Goal: Navigation & Orientation: Find specific page/section

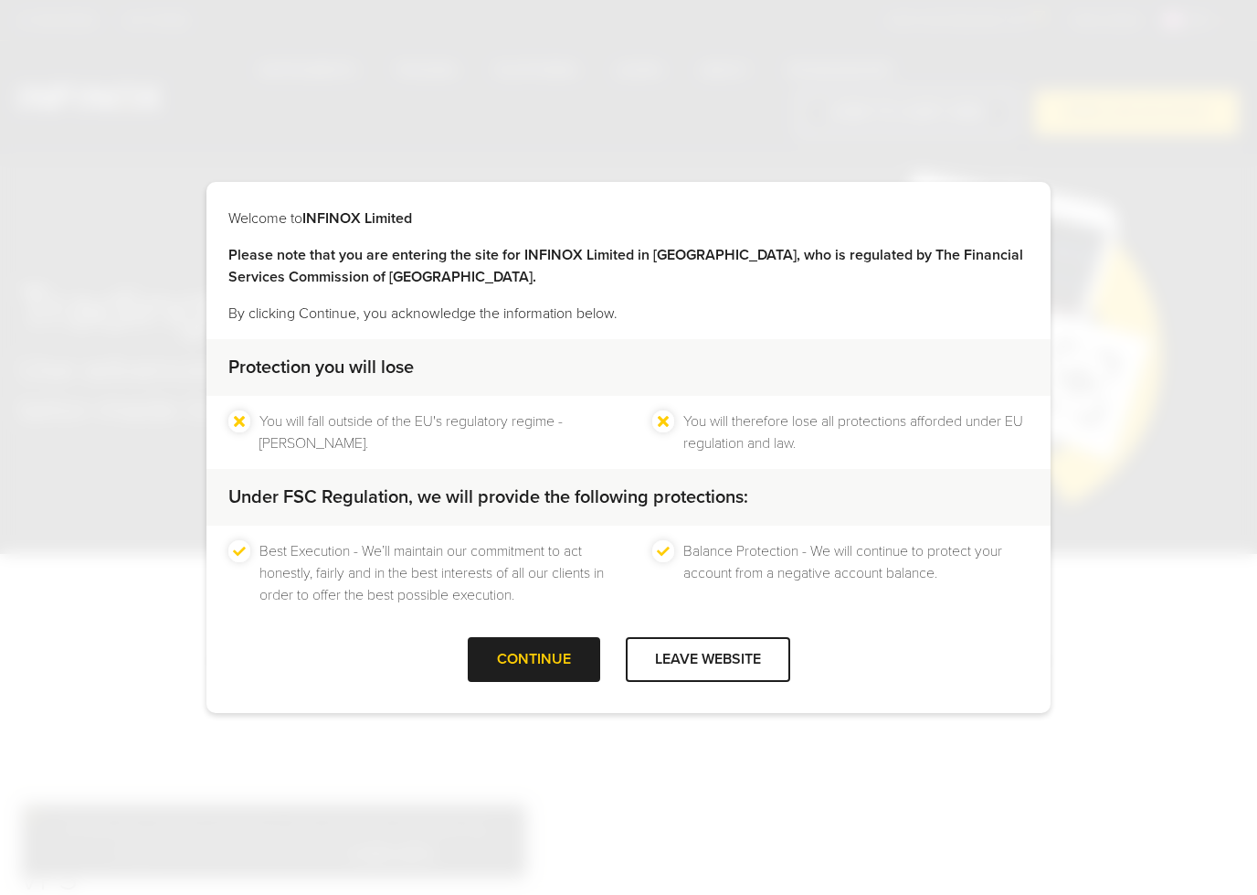
click at [1024, 204] on div "Welcome to INFINOX Limited Please note that you are entering the site for INFIN…" at bounding box center [629, 447] width 844 height 531
click at [584, 649] on div "CONTINUE" at bounding box center [534, 659] width 133 height 45
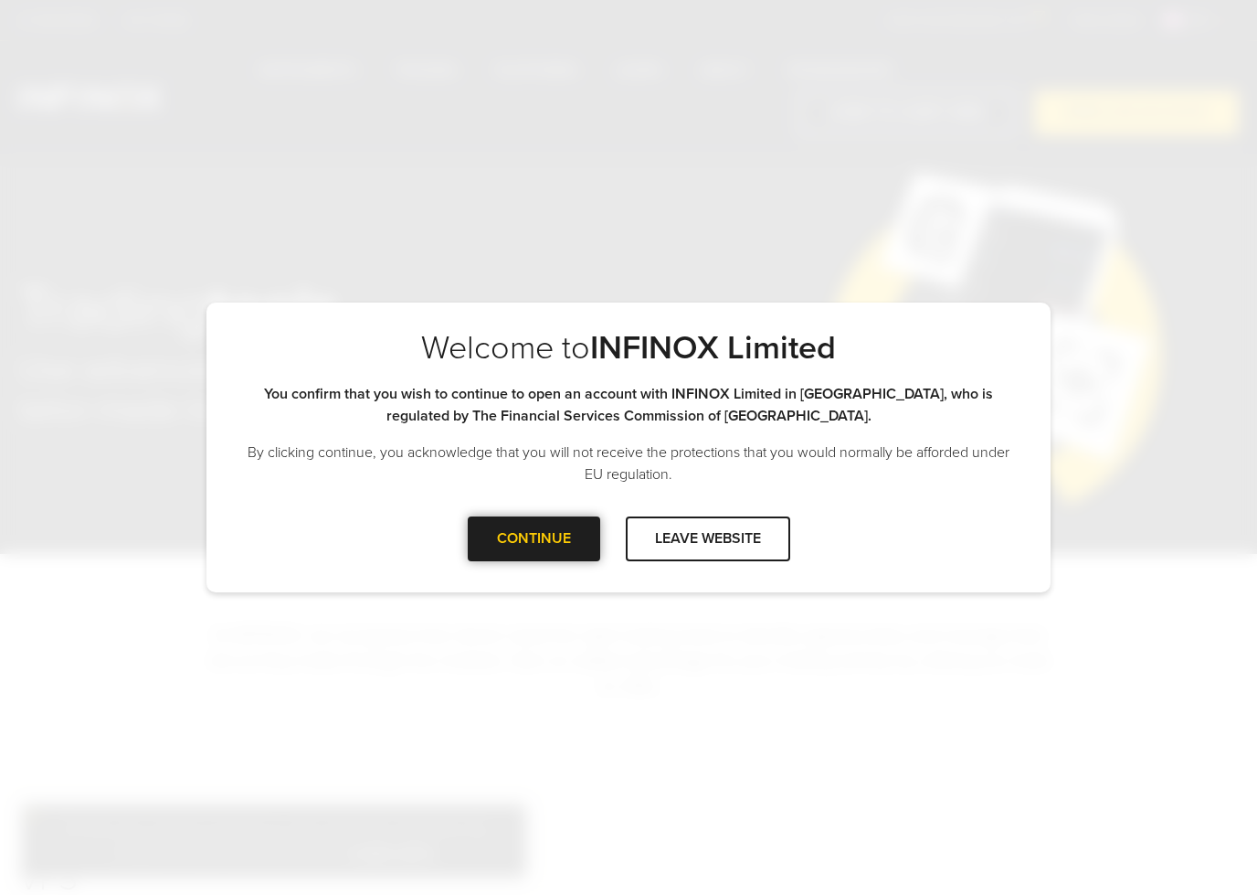
click at [559, 538] on div "CONTINUE" at bounding box center [534, 538] width 133 height 45
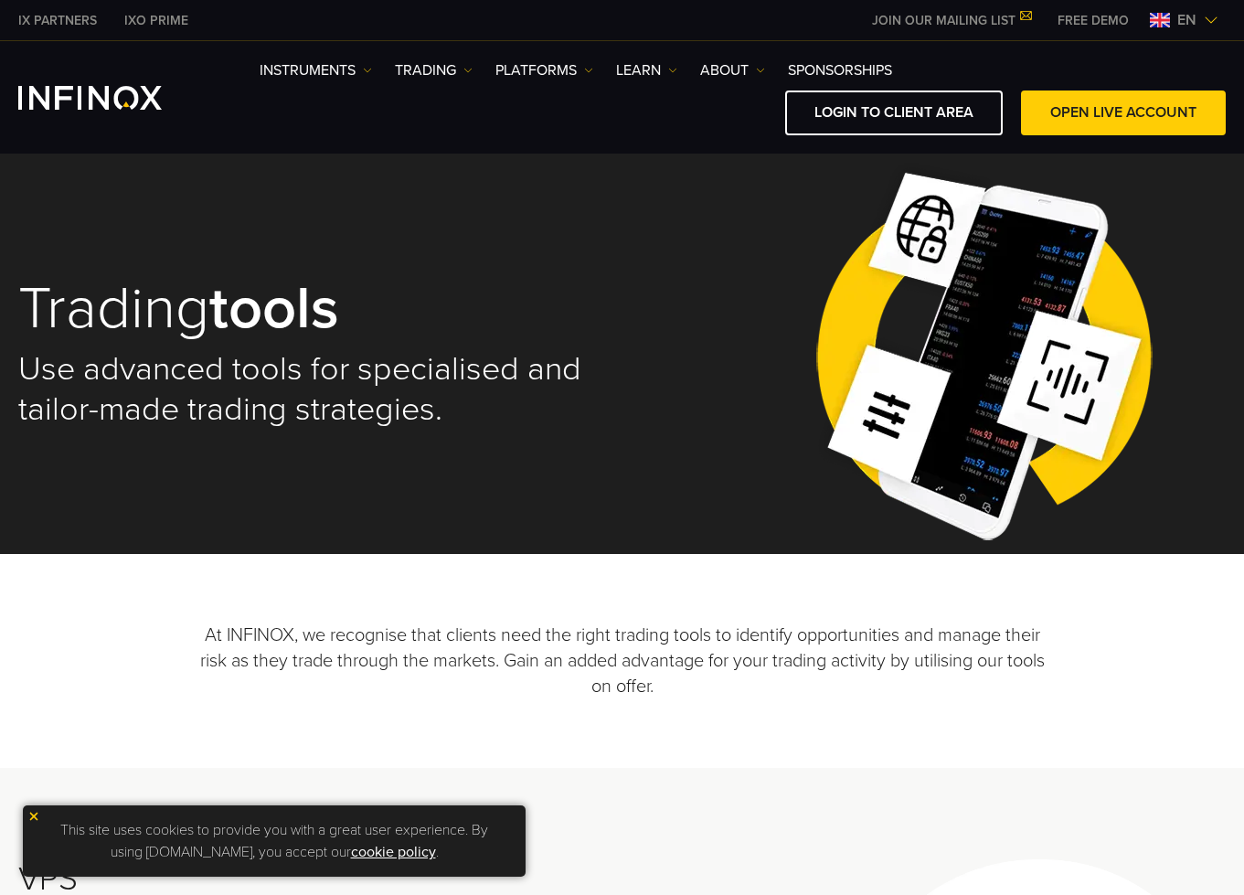
click at [1193, 21] on span "en" at bounding box center [1187, 20] width 34 height 22
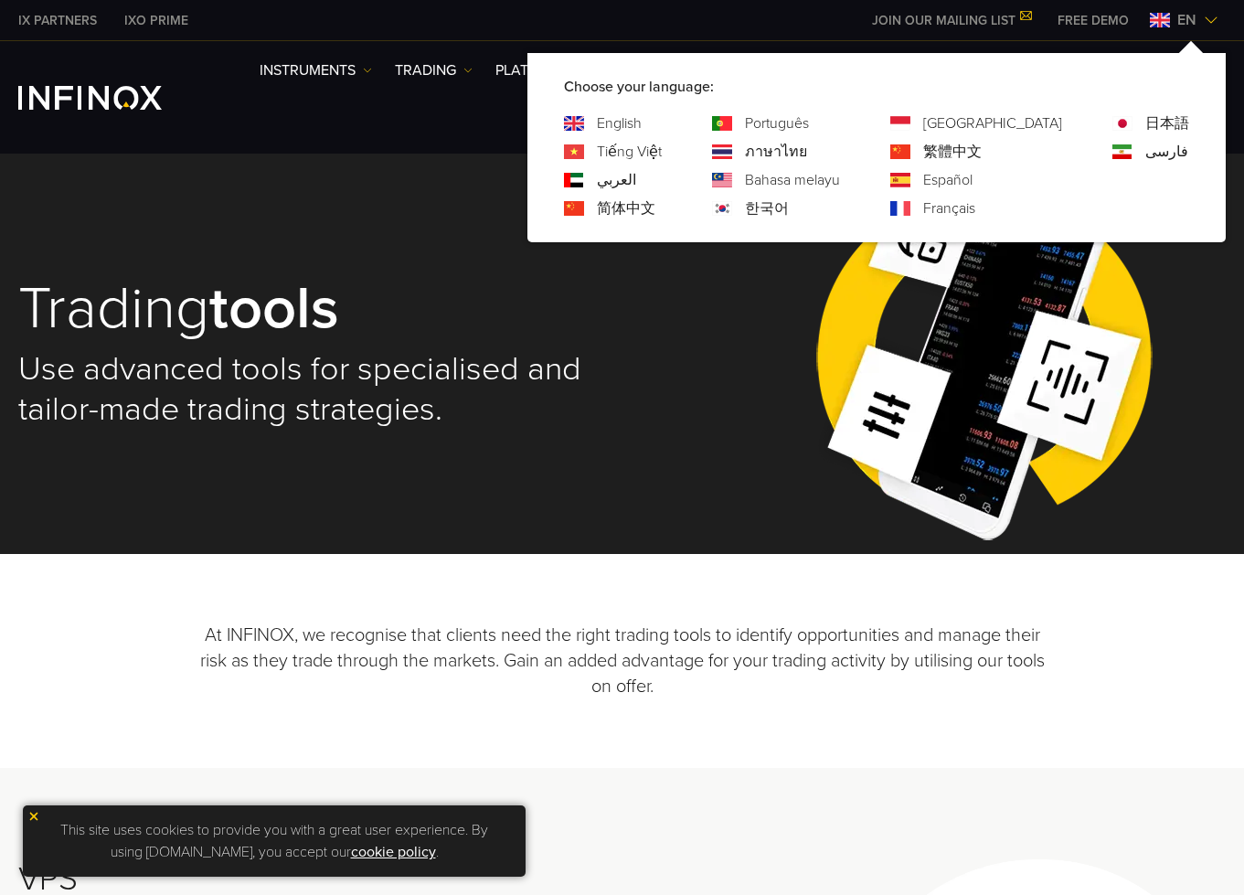
click at [662, 154] on link "Tiếng Việt" at bounding box center [629, 152] width 65 height 22
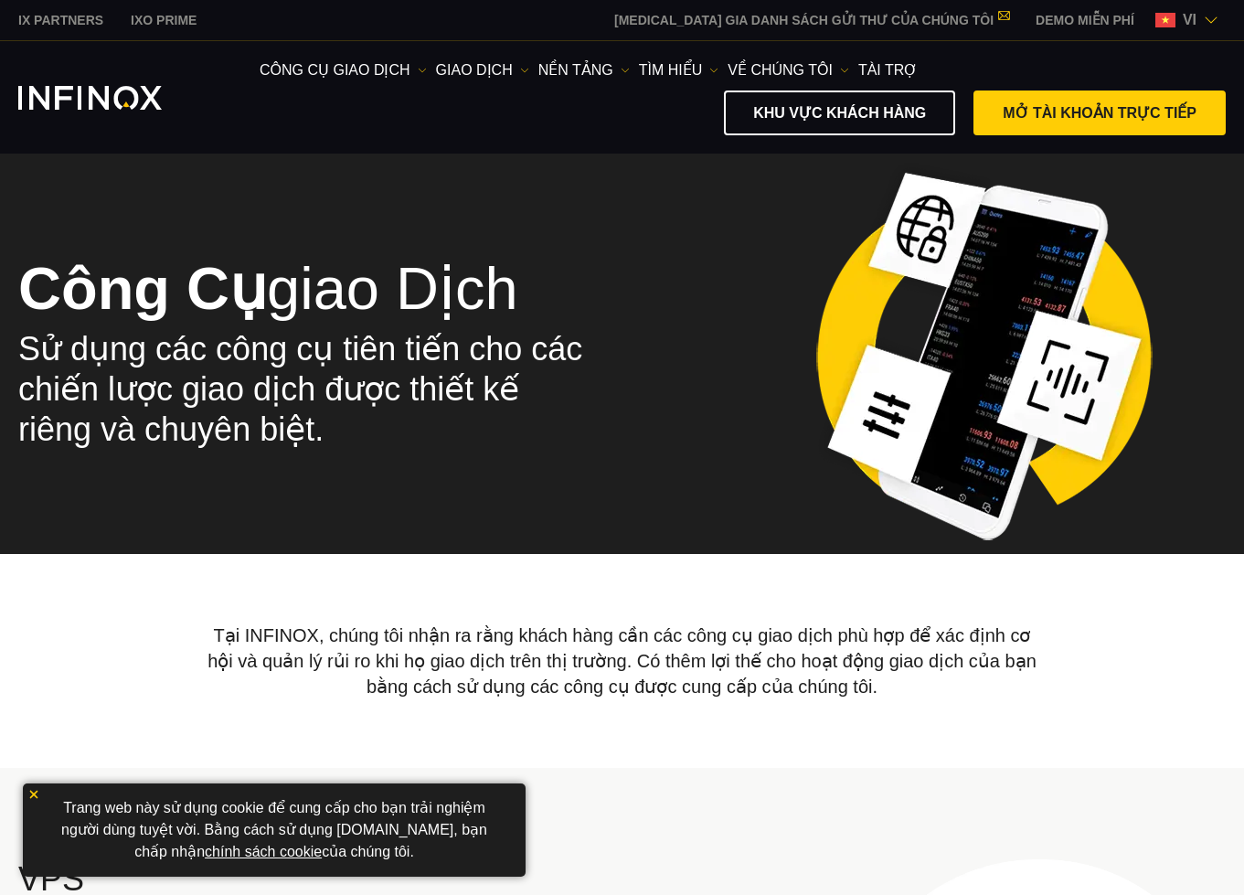
click at [1185, 19] on span "vi" at bounding box center [1189, 20] width 28 height 22
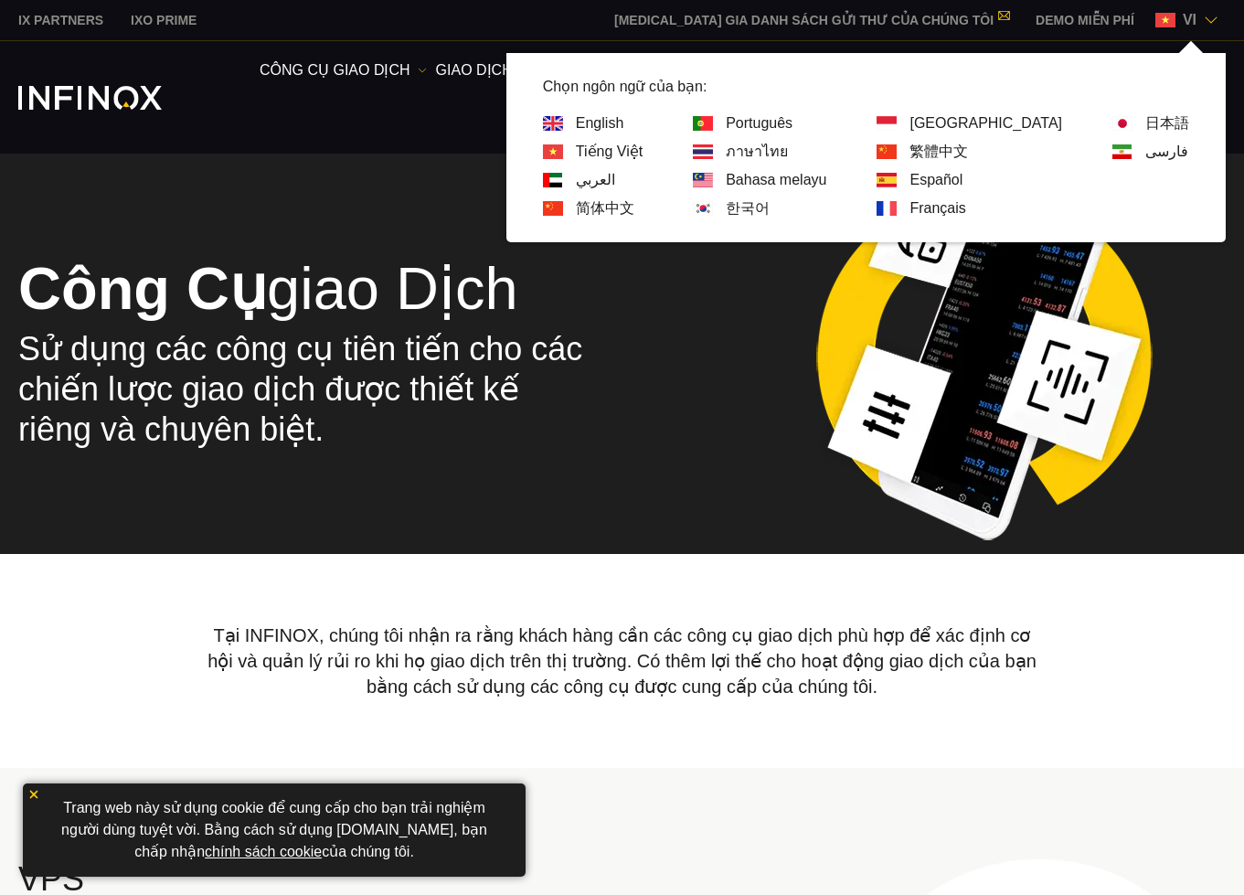
click at [615, 180] on link "العربي" at bounding box center [595, 180] width 39 height 22
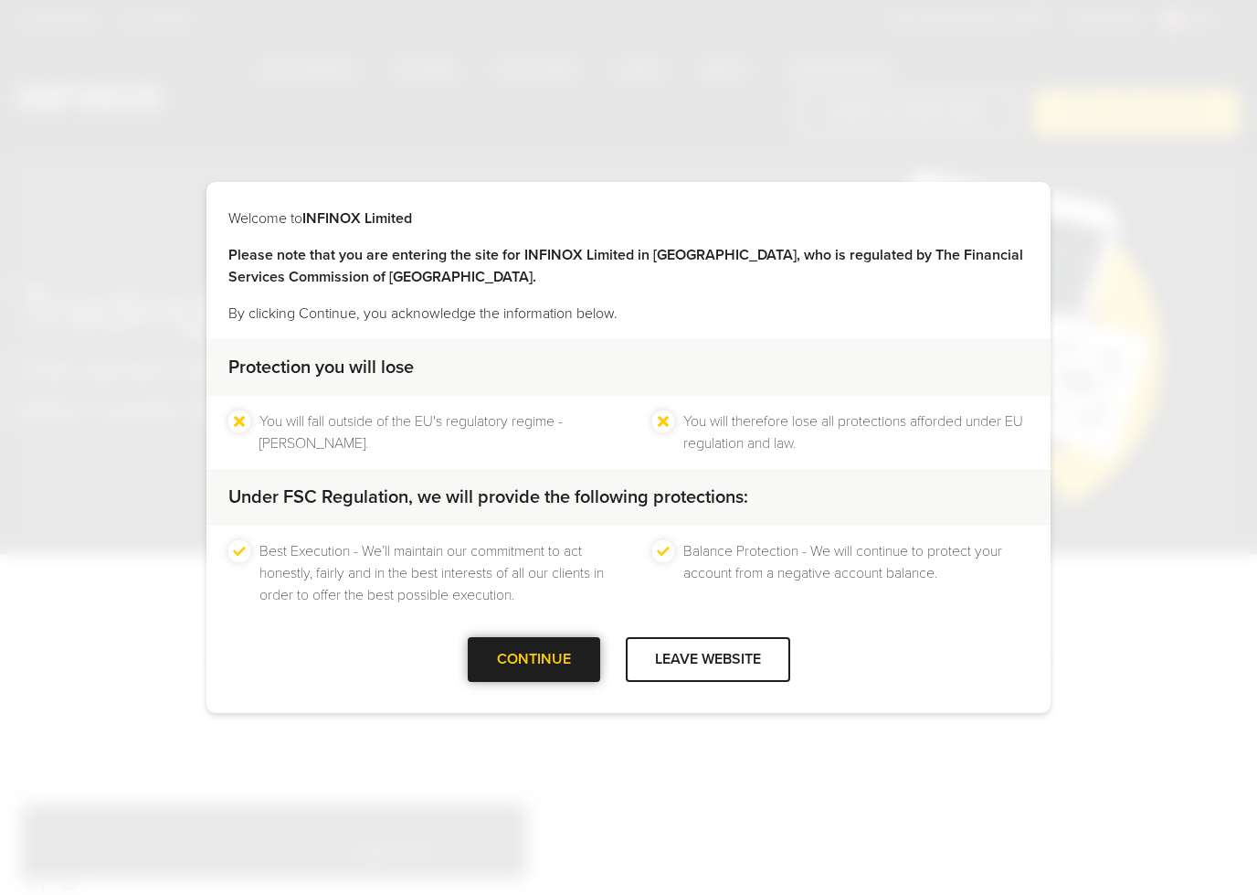
click at [534, 660] on div at bounding box center [534, 660] width 0 height 0
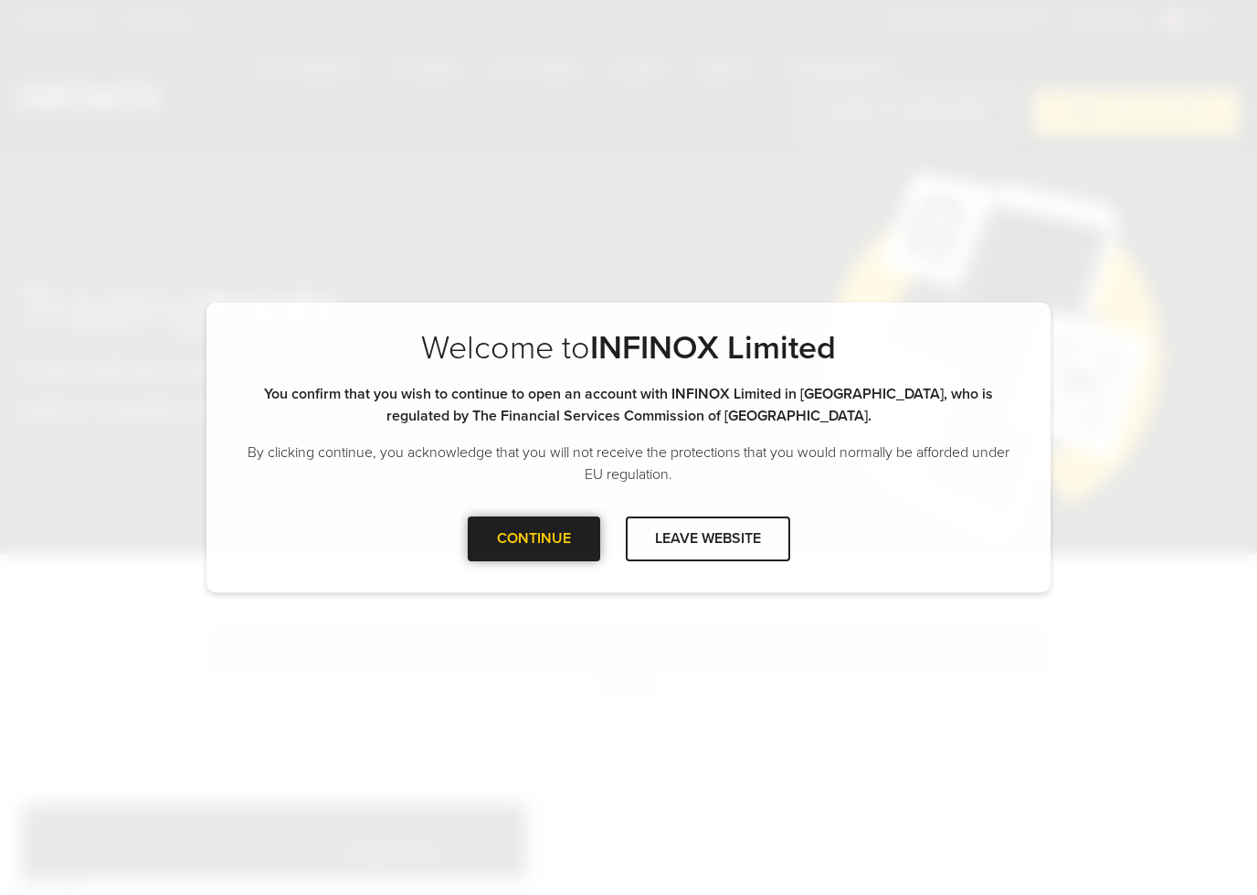
click at [534, 538] on div at bounding box center [534, 538] width 0 height 0
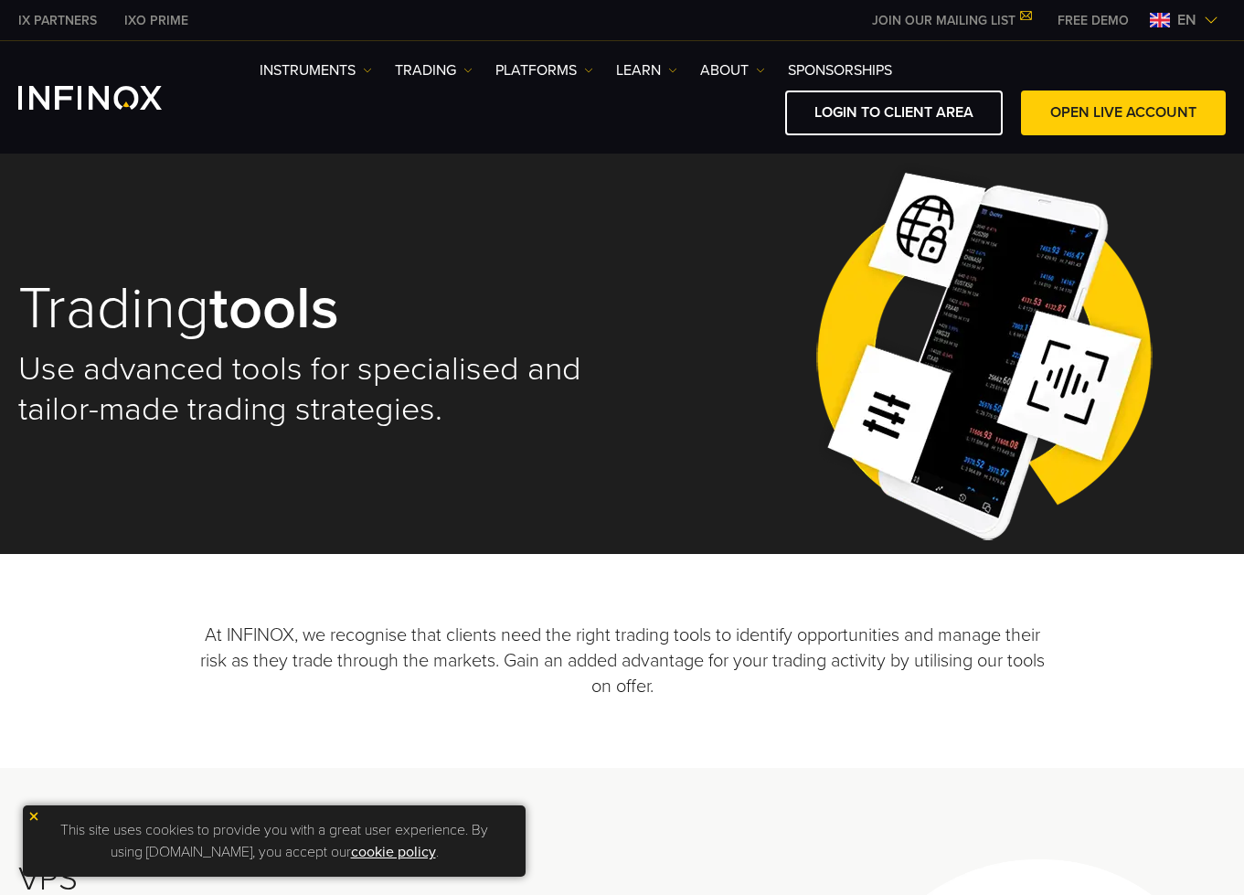
click at [1188, 17] on span "en" at bounding box center [1187, 20] width 34 height 22
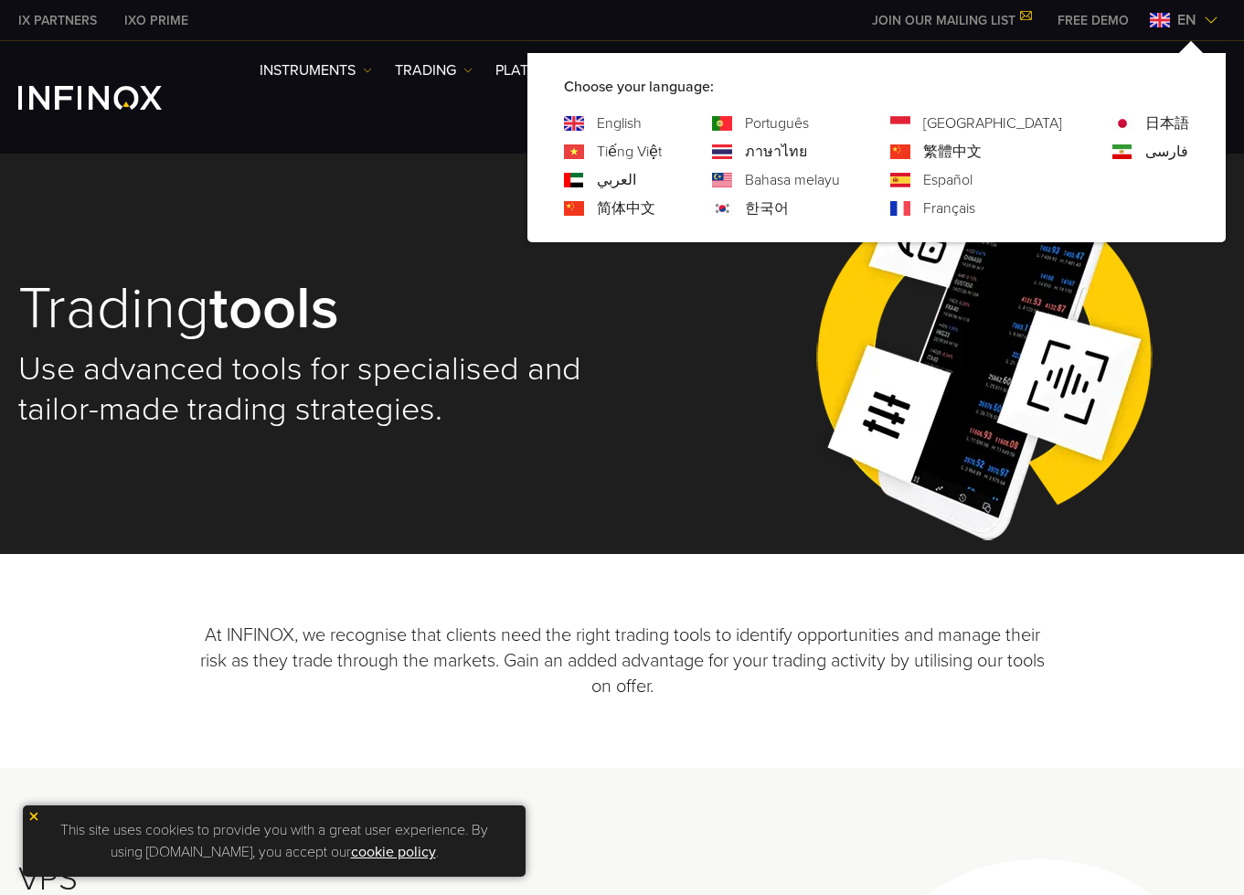
click at [655, 207] on link "简体中文" at bounding box center [626, 208] width 58 height 22
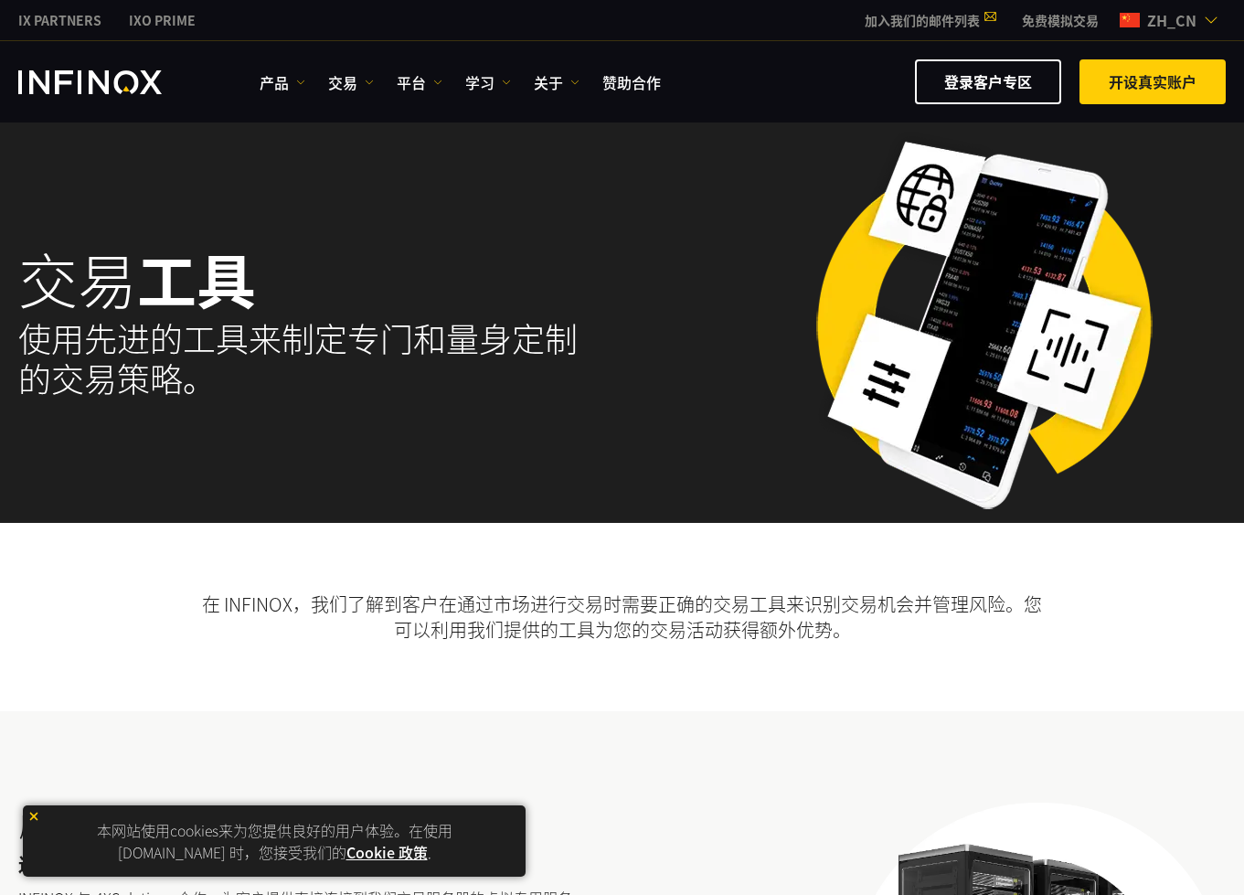
click at [1171, 29] on span "zh_cn" at bounding box center [1172, 20] width 64 height 22
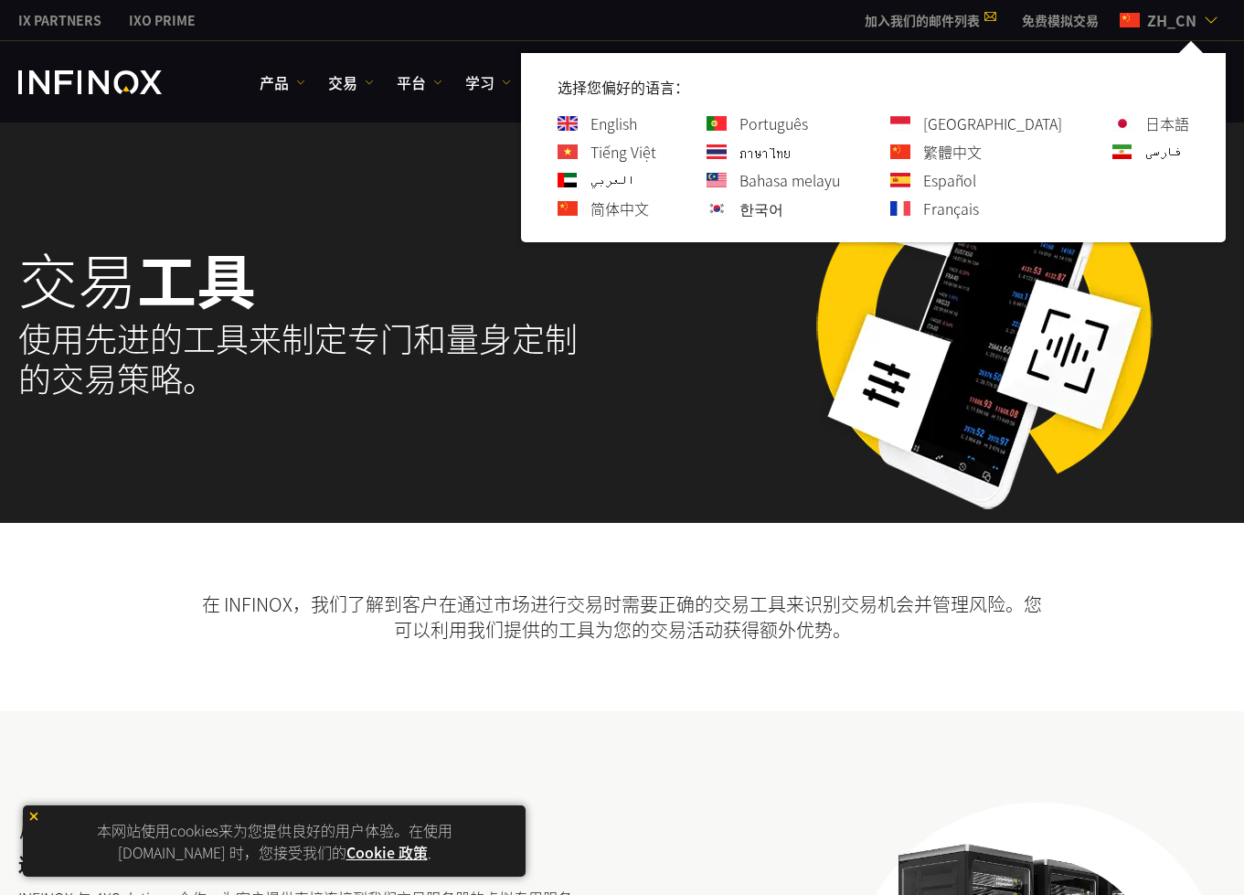
click at [808, 126] on link "Português" at bounding box center [773, 123] width 69 height 22
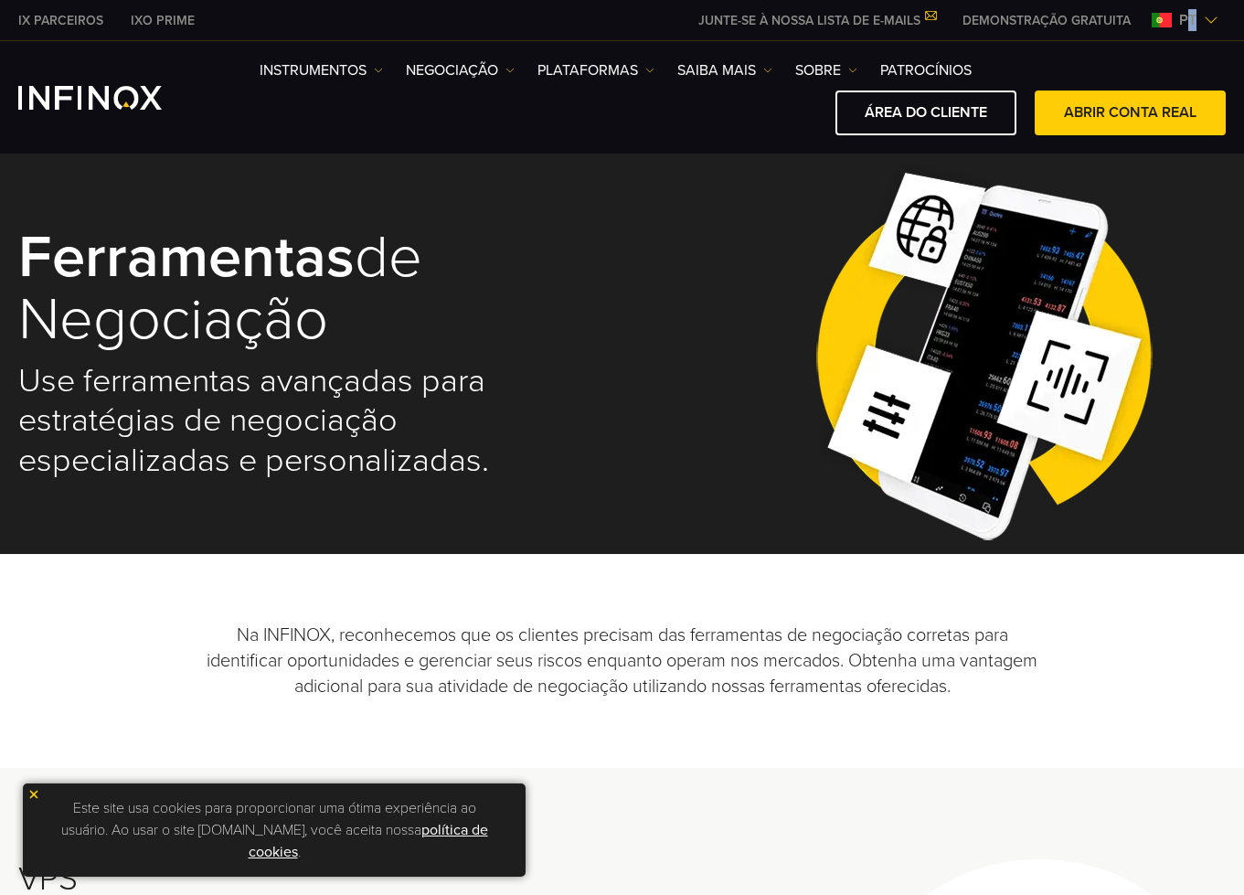
click at [1193, 14] on span "pt" at bounding box center [1188, 20] width 32 height 22
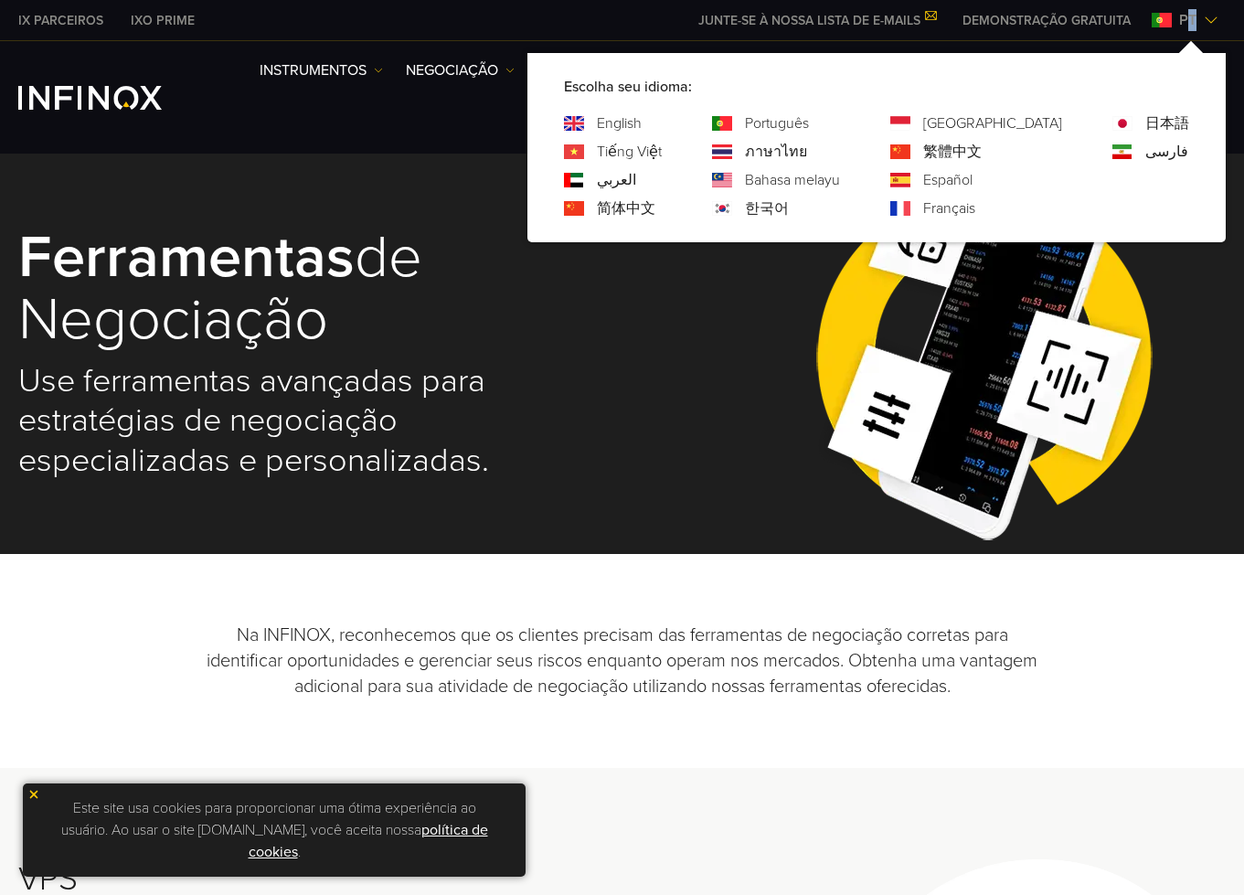
click at [807, 150] on link "ภาษาไทย" at bounding box center [776, 152] width 62 height 22
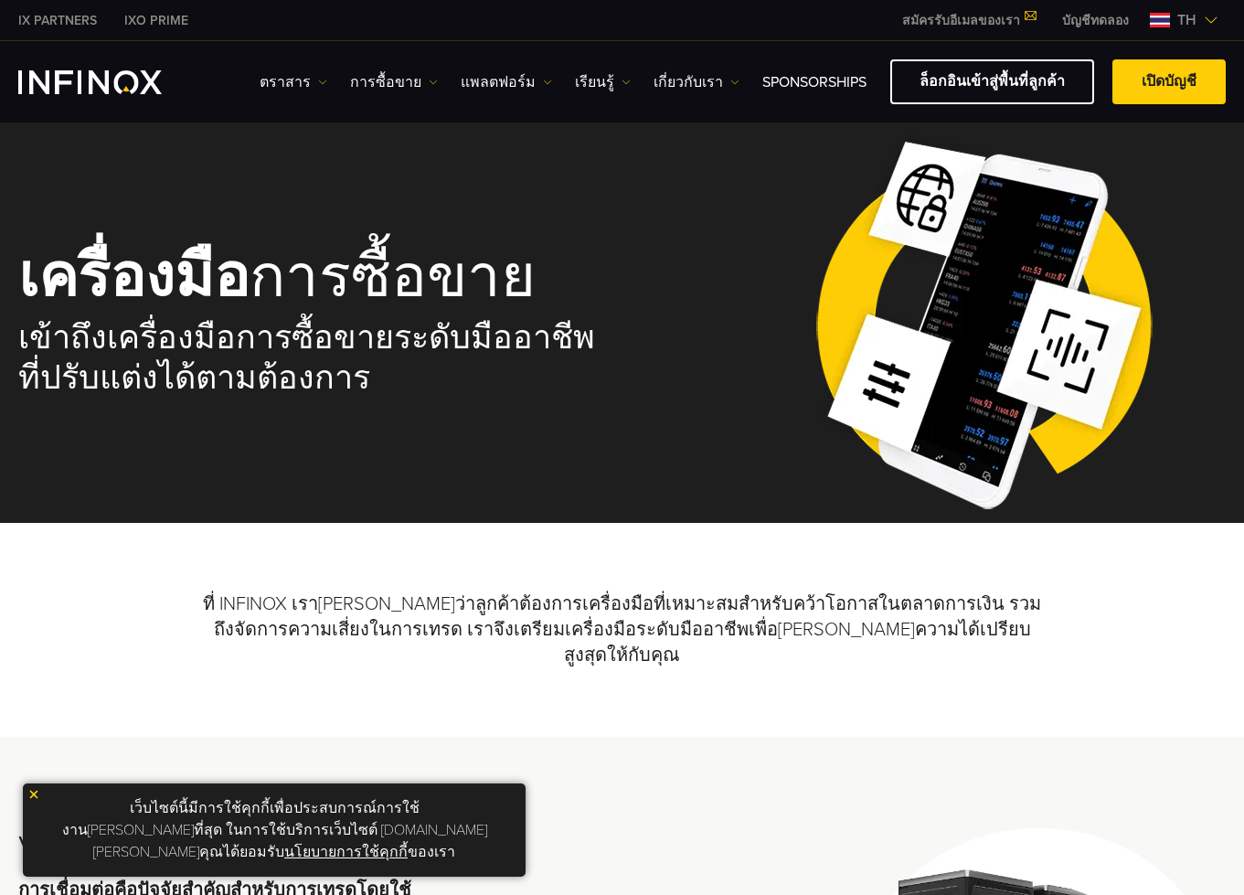
click at [1185, 31] on div "IX PARTNERS IXO PRIME สมัครรับอีเมลของเรา ไม่พลาดโอกาสการซื้อขายกับ IX Daily สม…" at bounding box center [621, 20] width 1207 height 40
click at [1185, 28] on span "th" at bounding box center [1187, 20] width 34 height 22
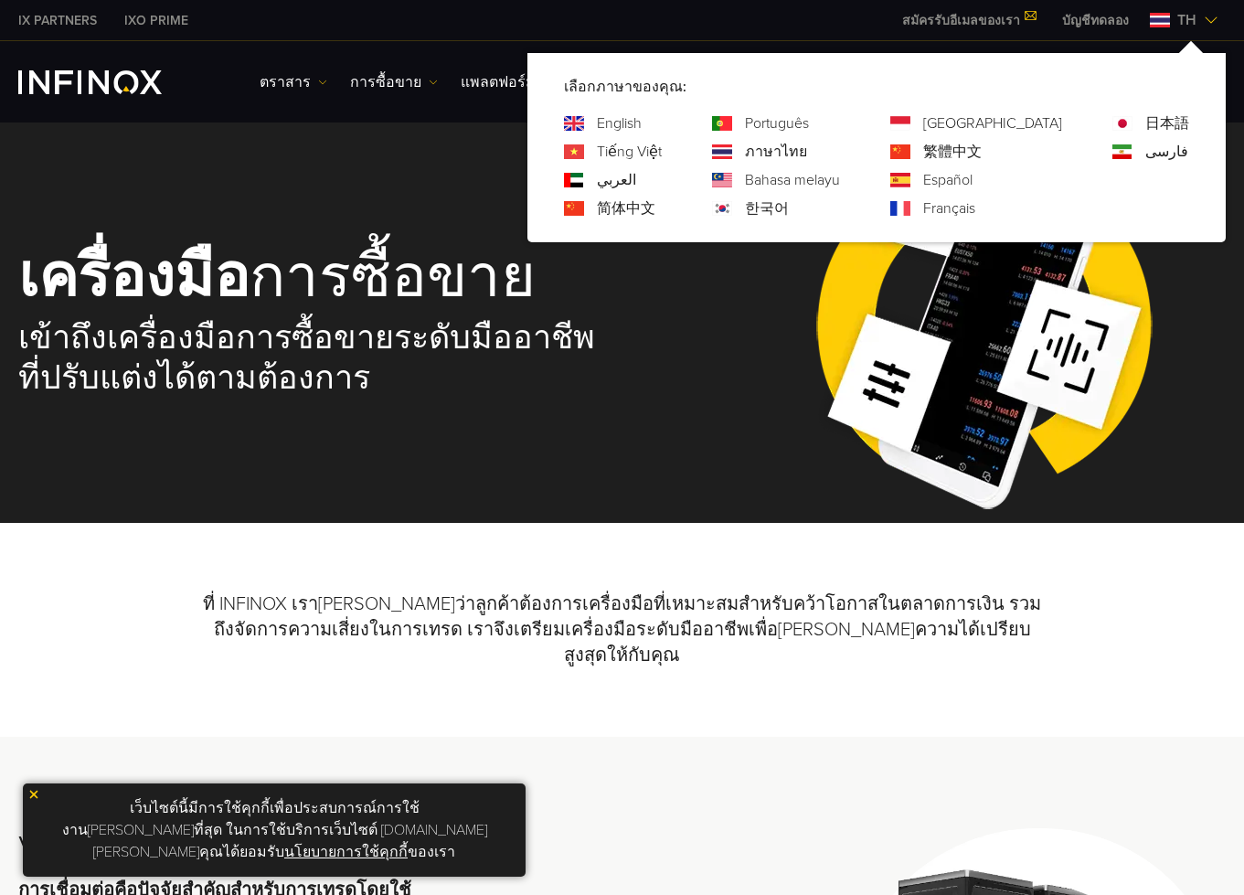
click at [840, 183] on link "Bahasa melayu" at bounding box center [792, 180] width 95 height 22
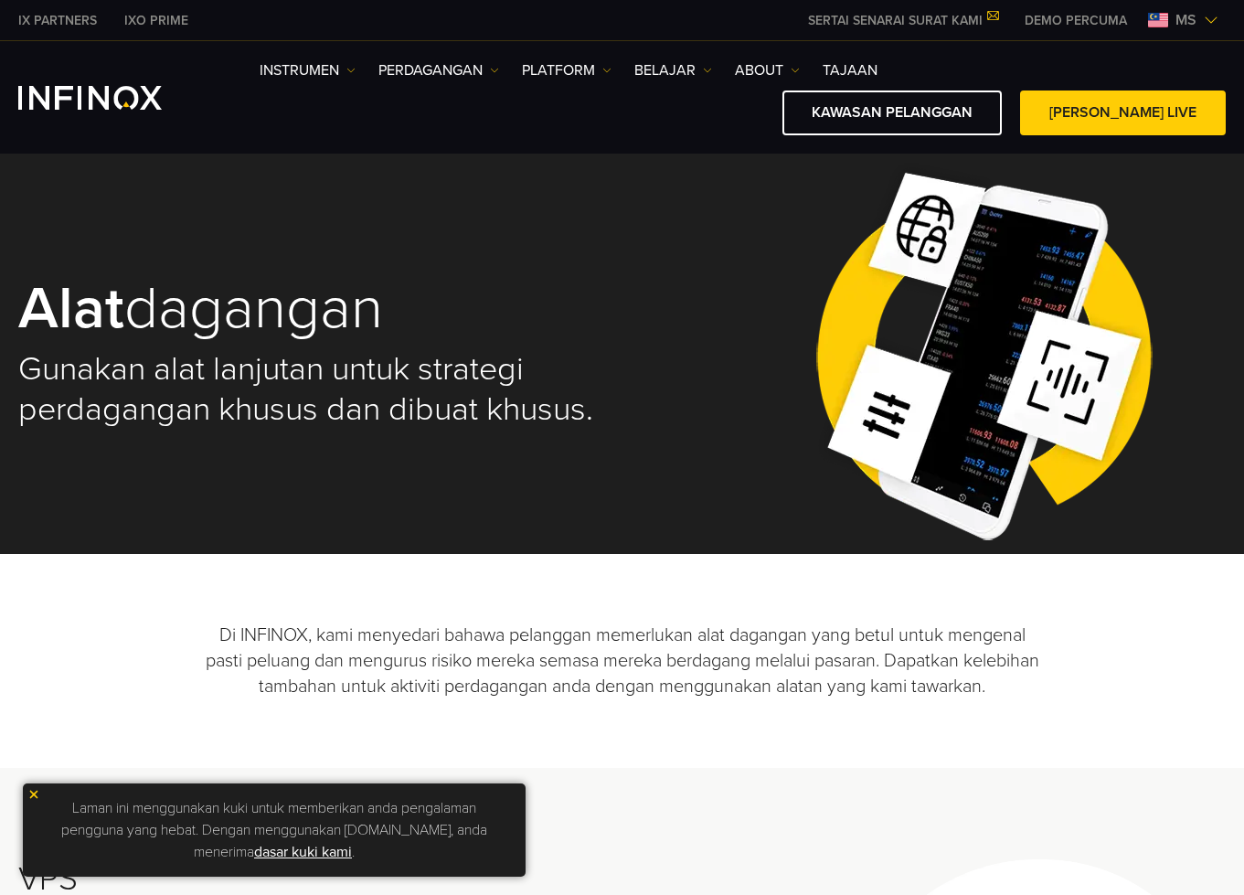
click at [1156, 10] on div "ms" at bounding box center [1182, 20] width 85 height 22
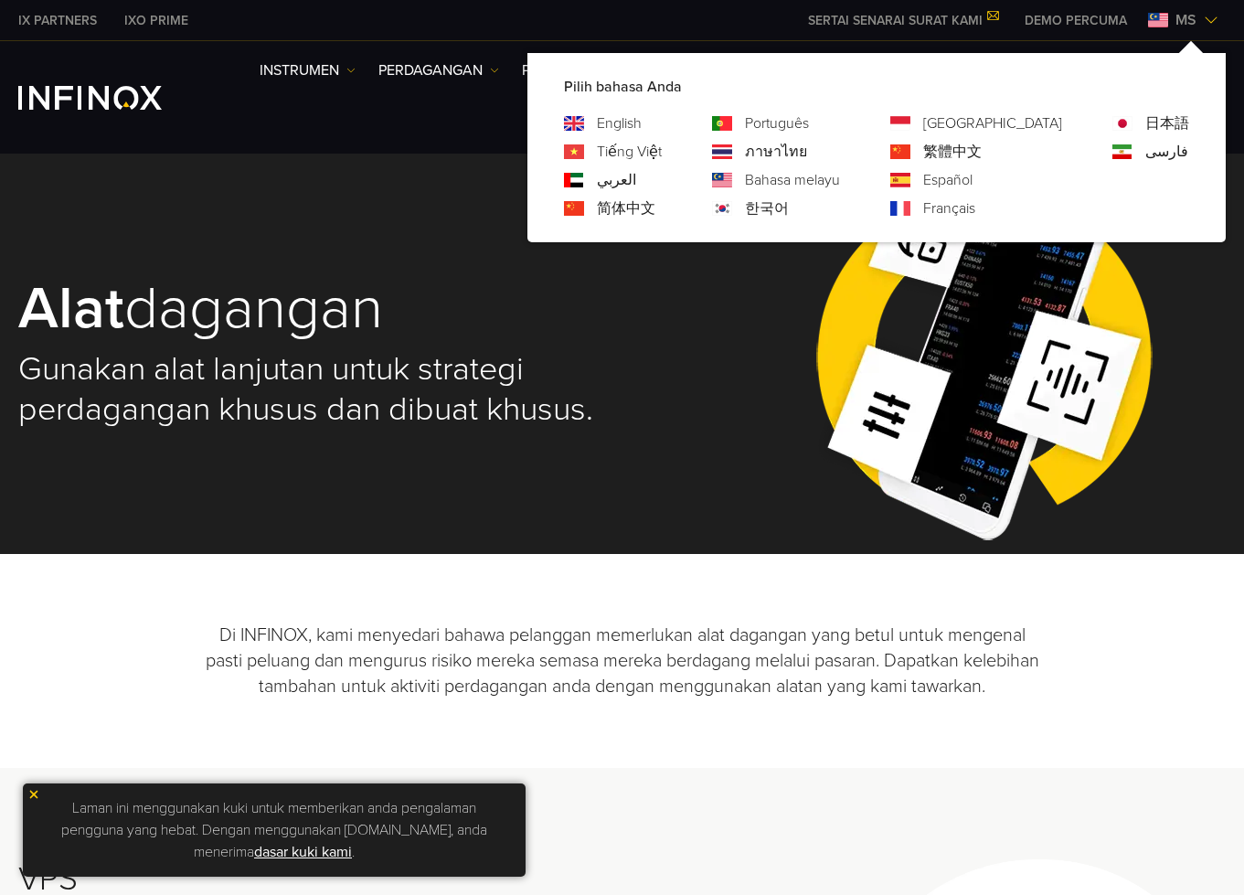
click at [789, 207] on link "한국어" at bounding box center [767, 208] width 44 height 22
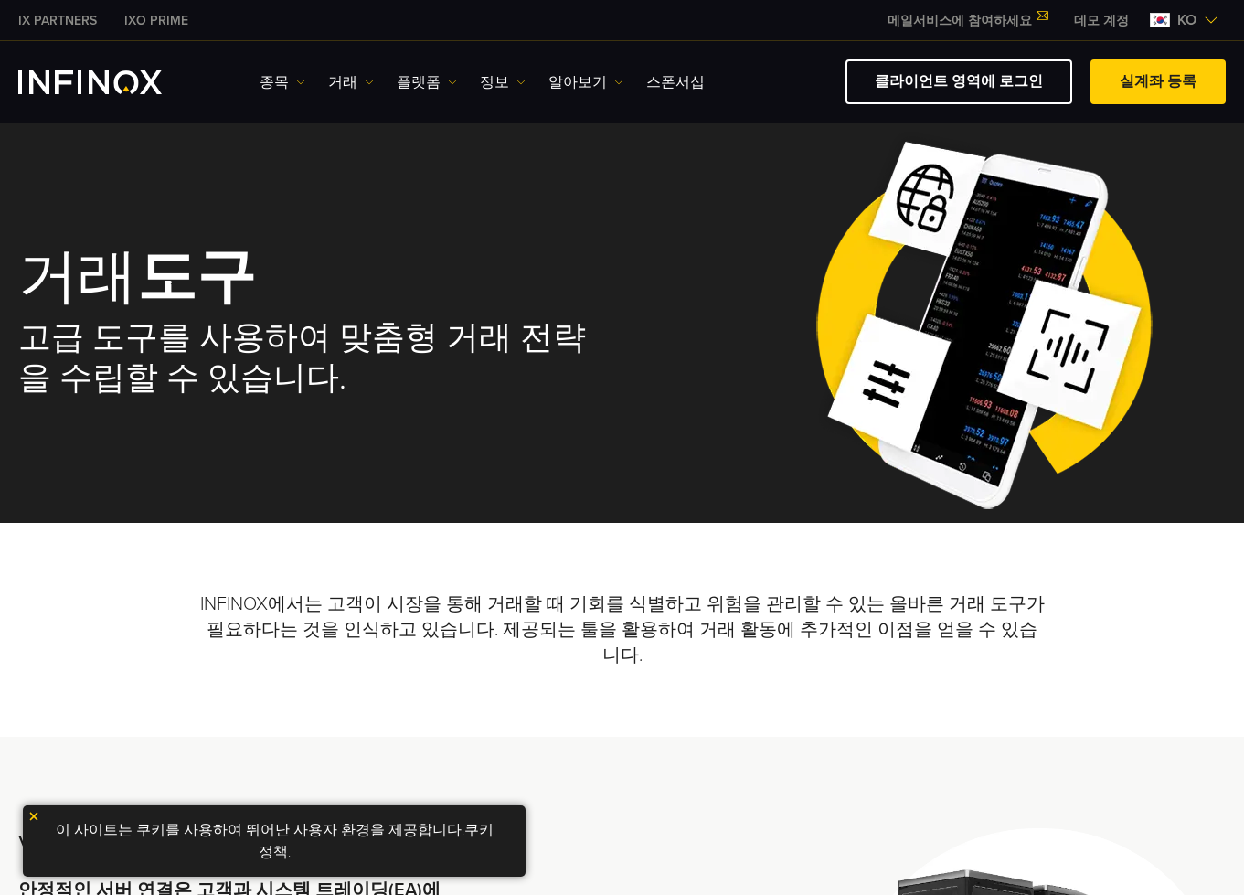
click at [1185, 26] on span "ko" at bounding box center [1187, 20] width 34 height 22
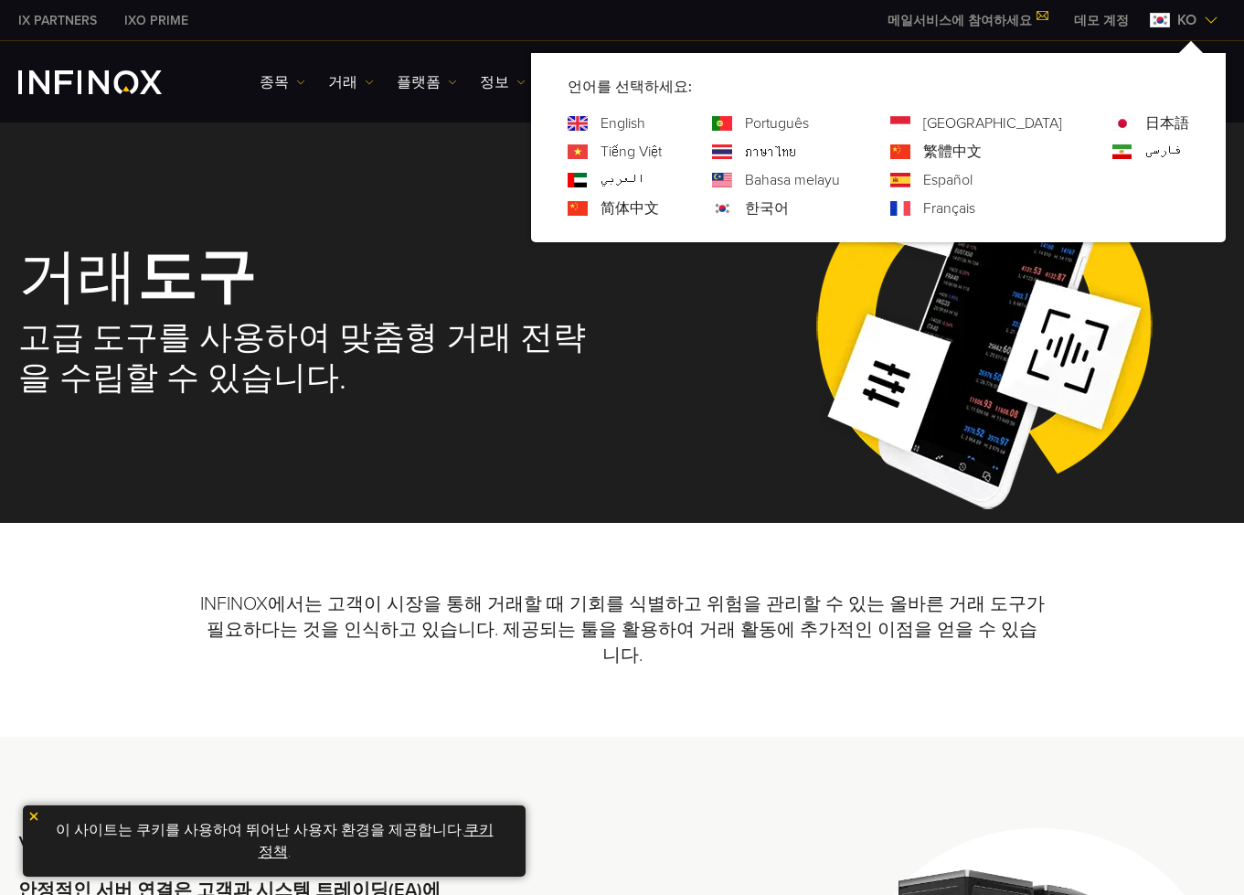
click at [1027, 114] on link "[GEOGRAPHIC_DATA]" at bounding box center [992, 123] width 139 height 22
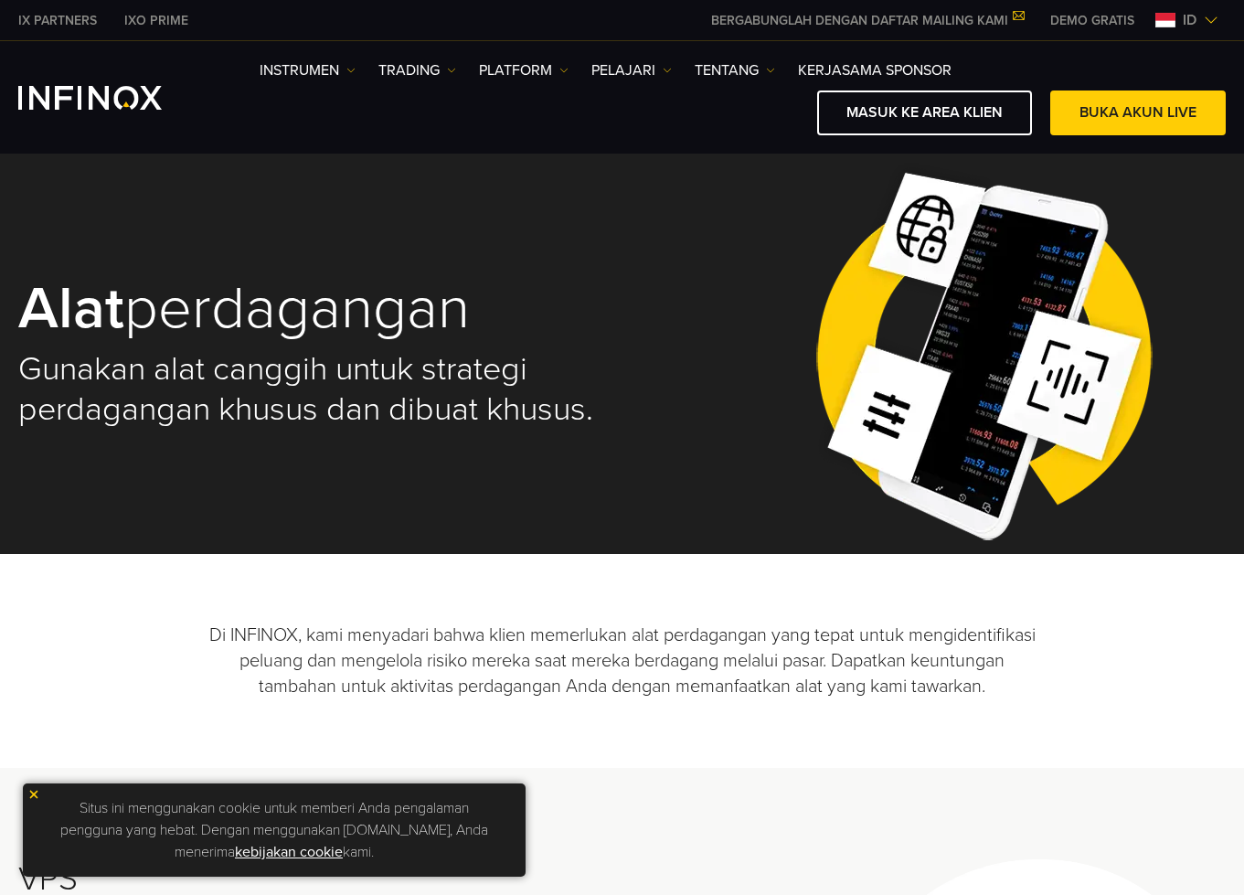
click at [1176, 17] on span "id" at bounding box center [1189, 20] width 28 height 22
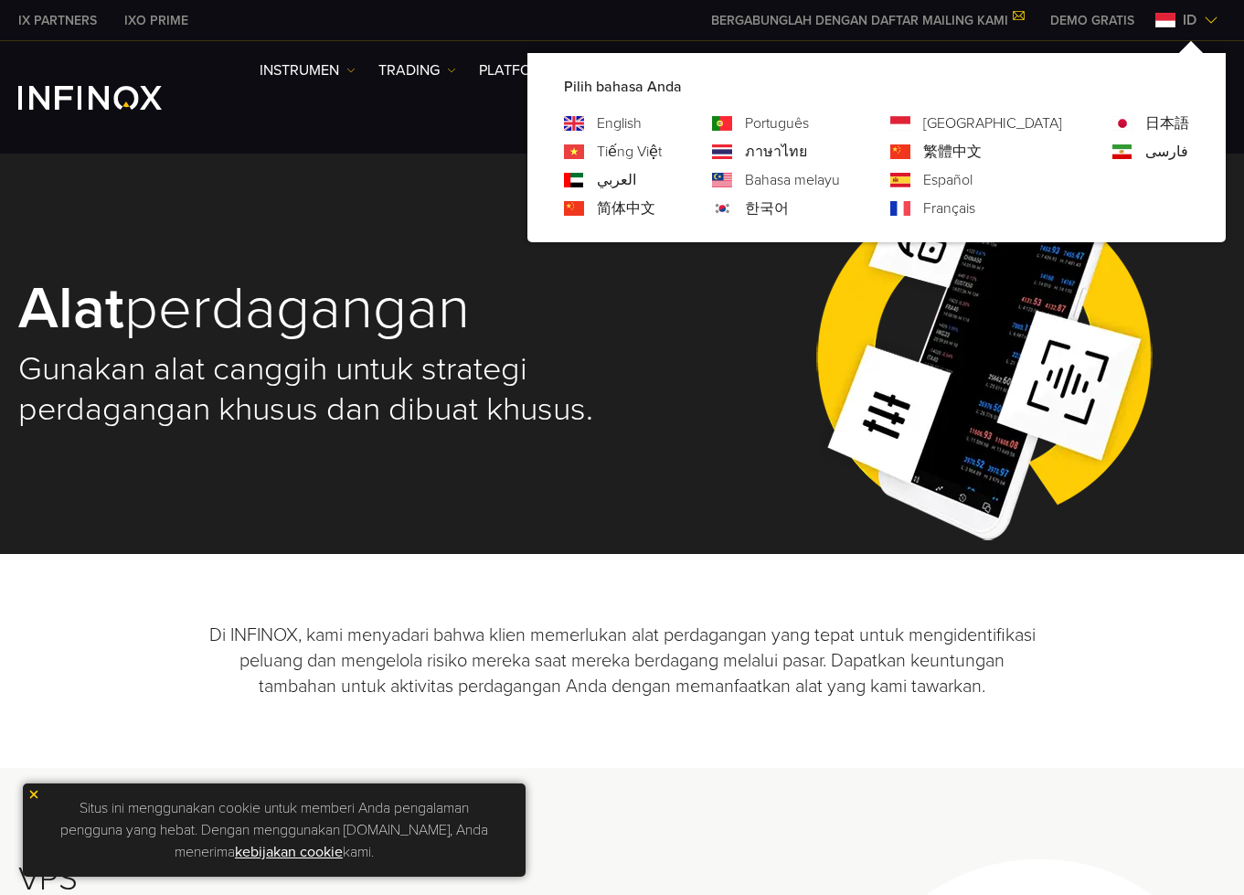
click at [662, 152] on link "Tiếng Việt" at bounding box center [629, 152] width 65 height 22
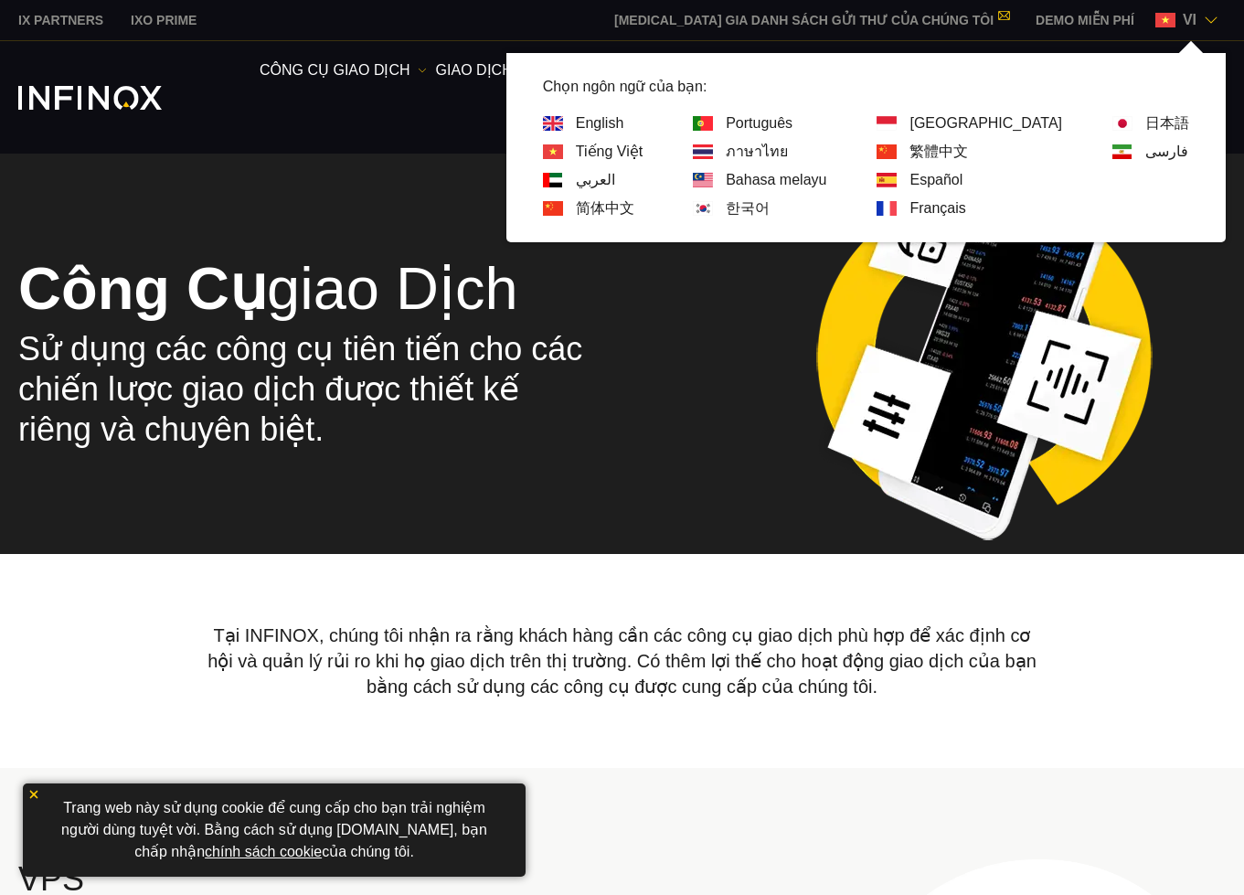
click at [634, 209] on link "简体中文" at bounding box center [605, 208] width 58 height 22
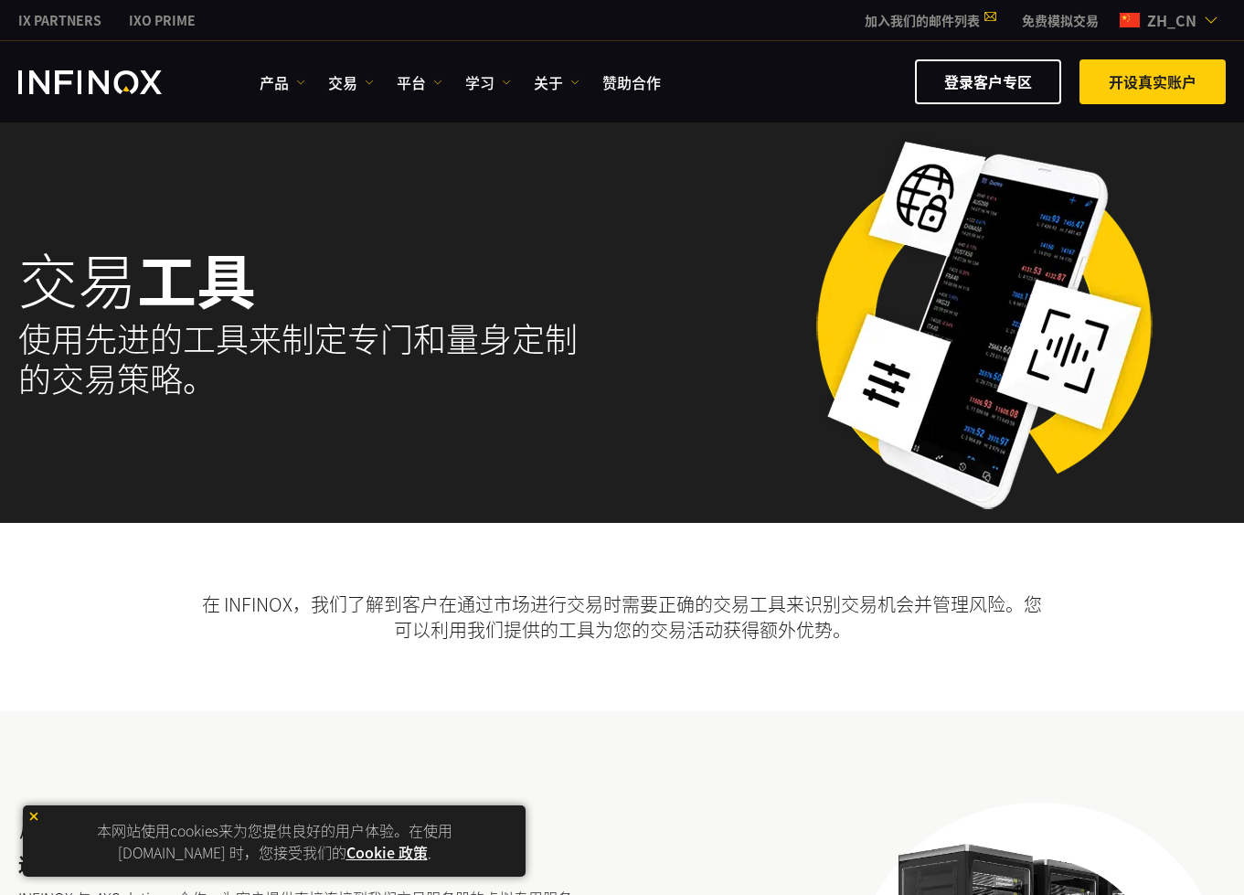
click at [1176, 19] on span "zh_cn" at bounding box center [1172, 20] width 64 height 22
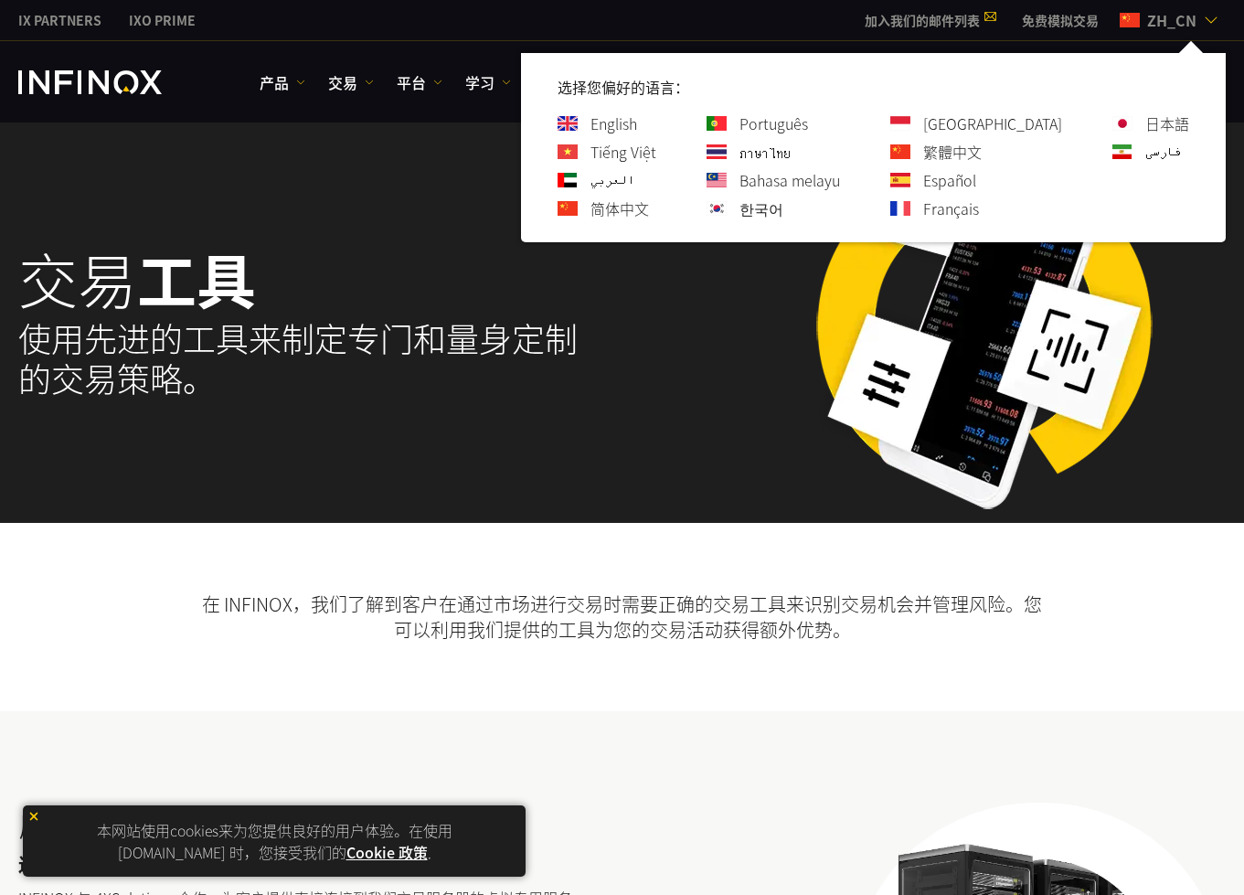
click at [981, 148] on link "繁體中文" at bounding box center [952, 152] width 58 height 22
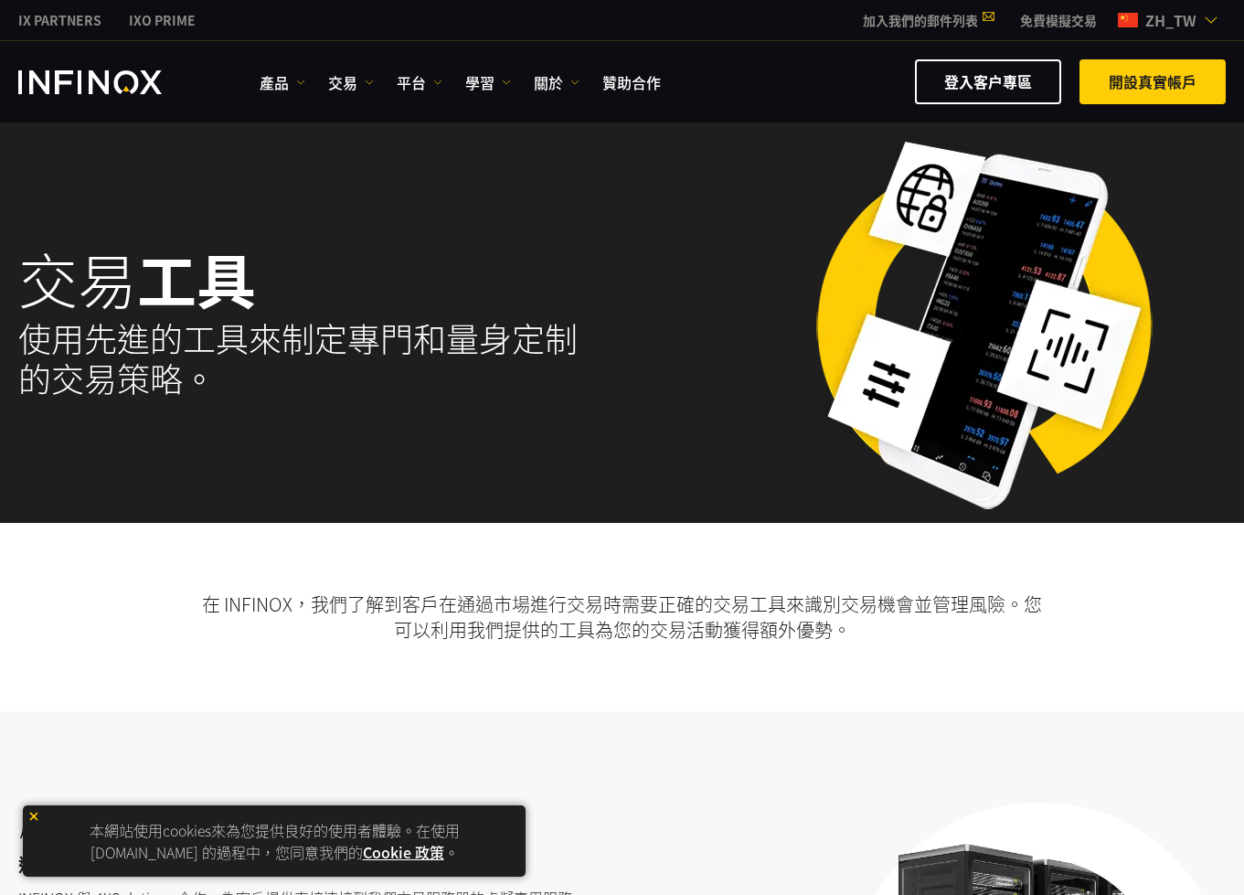
click at [1147, 29] on span "zh_tw" at bounding box center [1171, 20] width 66 height 22
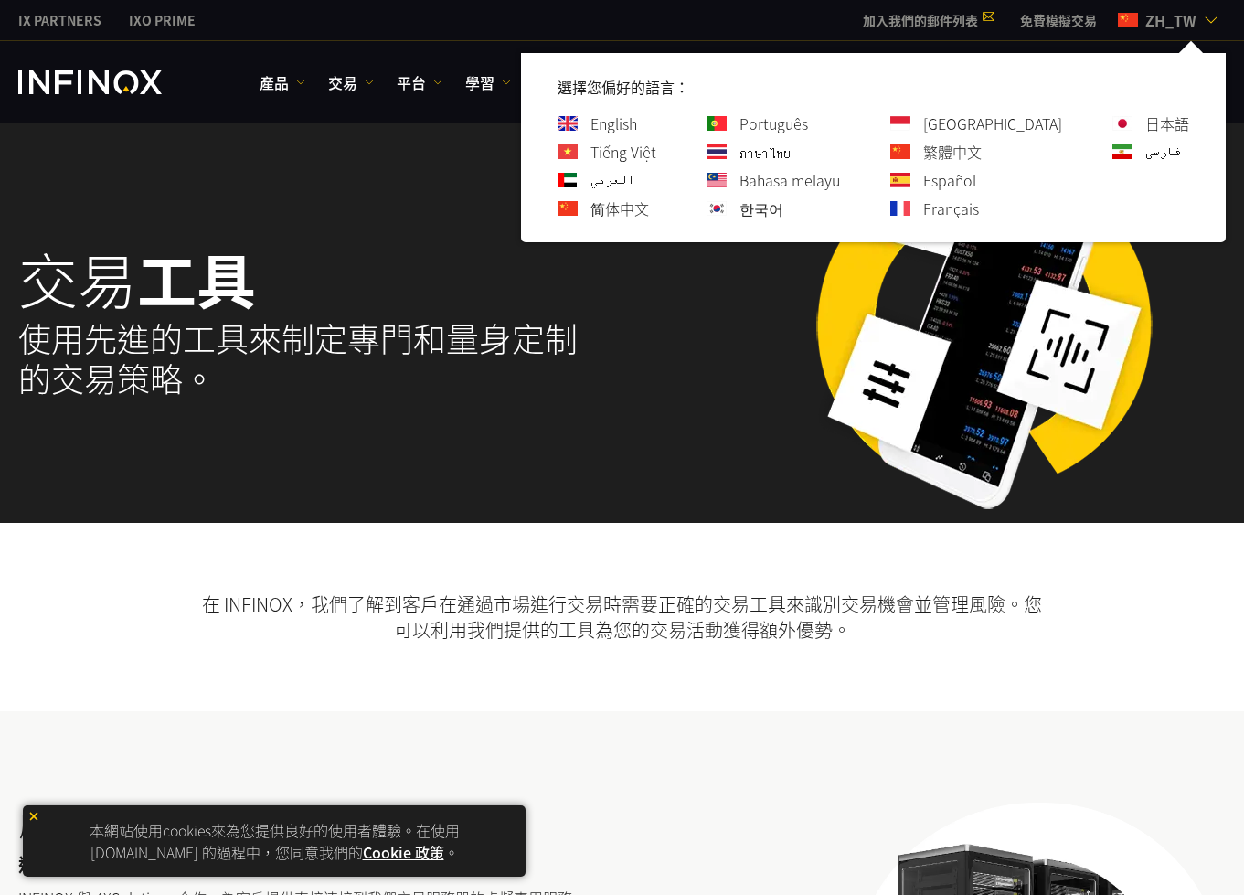
click at [976, 182] on link "Español" at bounding box center [949, 180] width 53 height 22
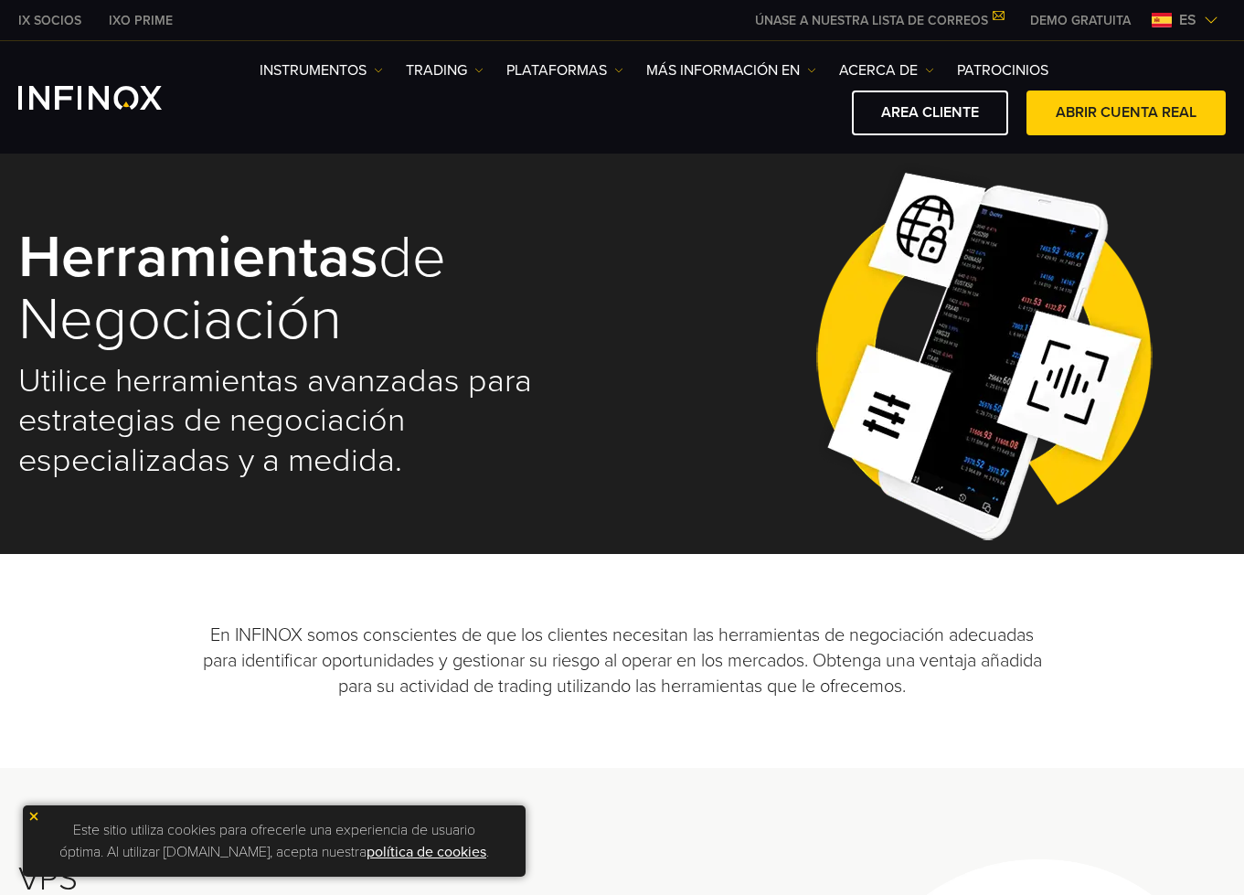
click at [1183, 27] on span "es" at bounding box center [1188, 20] width 32 height 22
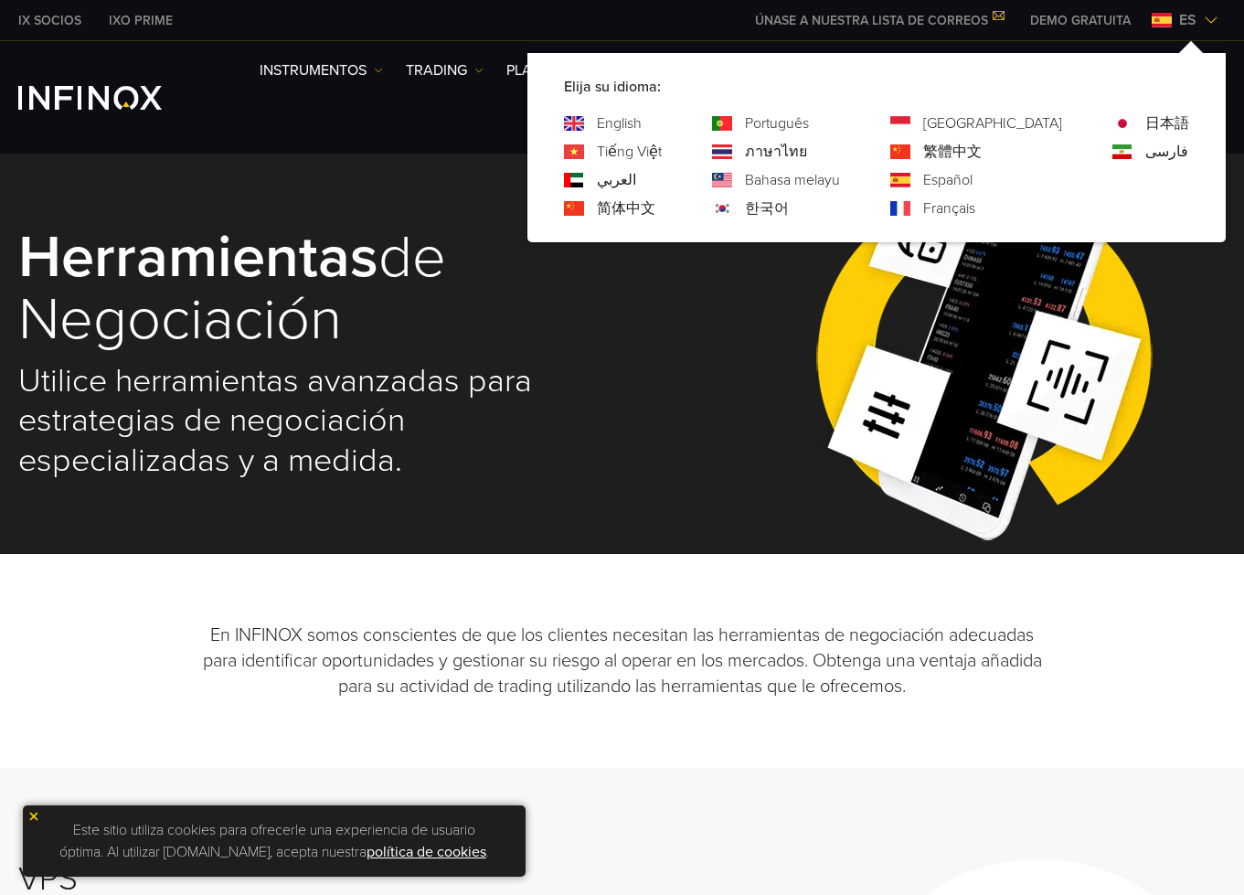
click at [975, 203] on link "Français" at bounding box center [949, 208] width 52 height 22
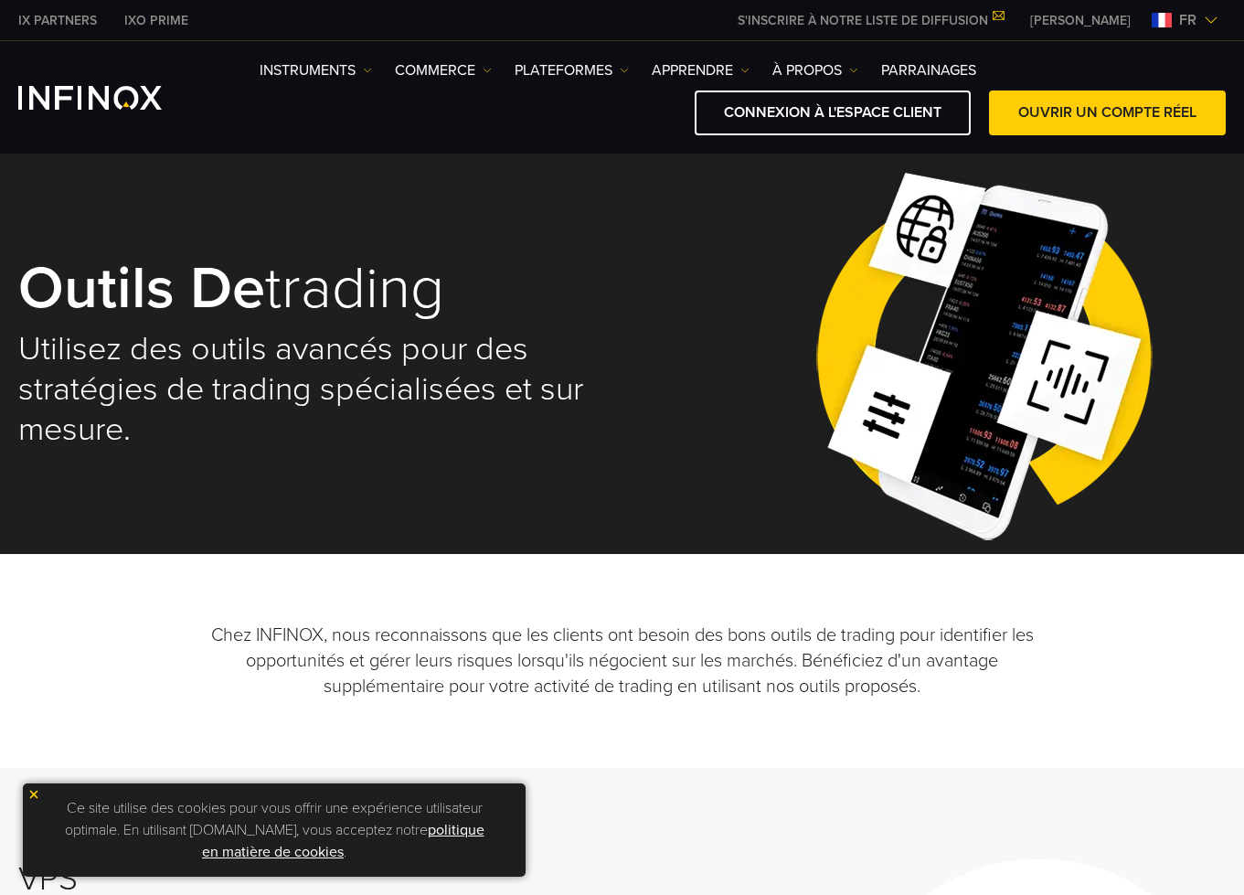
click at [1199, 27] on span "fr" at bounding box center [1188, 20] width 32 height 22
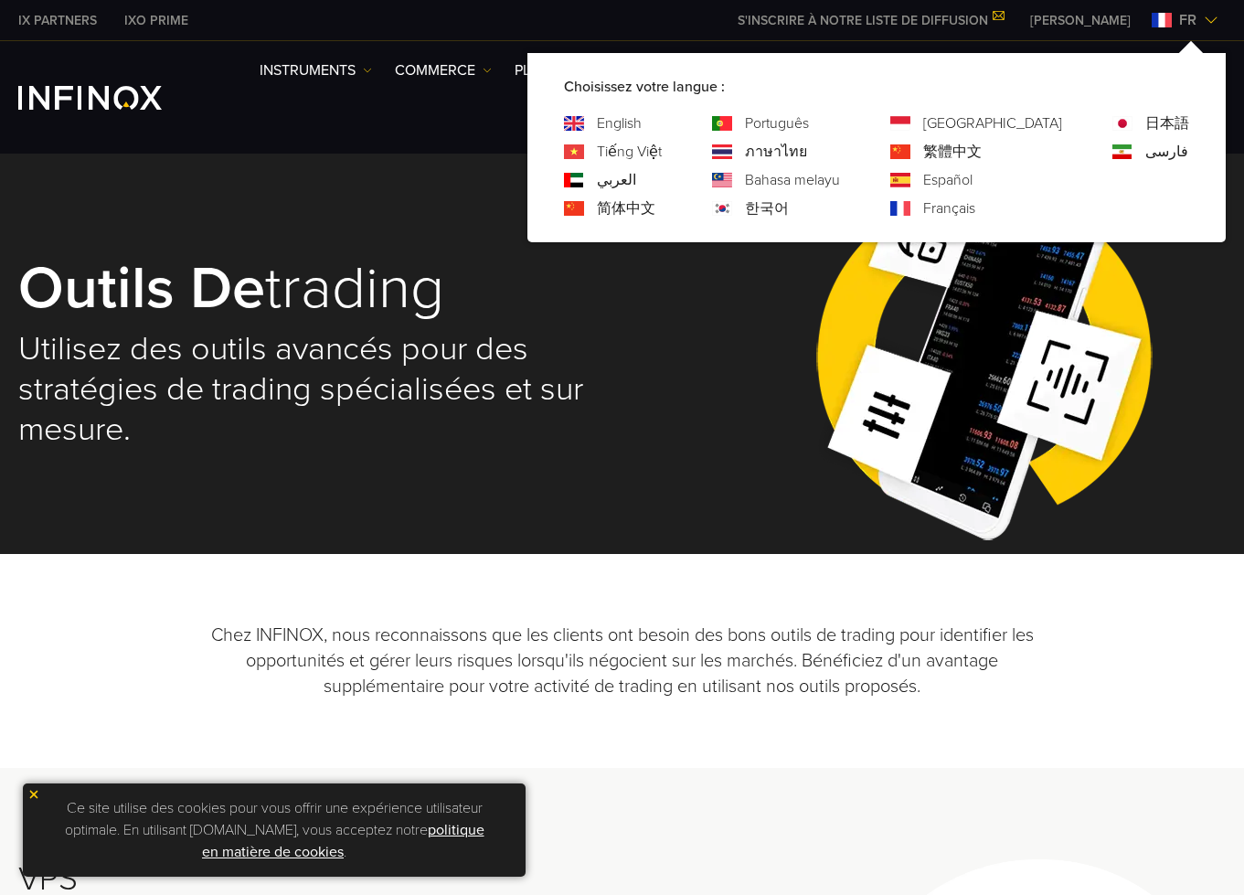
click at [1182, 128] on link "日本語" at bounding box center [1167, 123] width 44 height 22
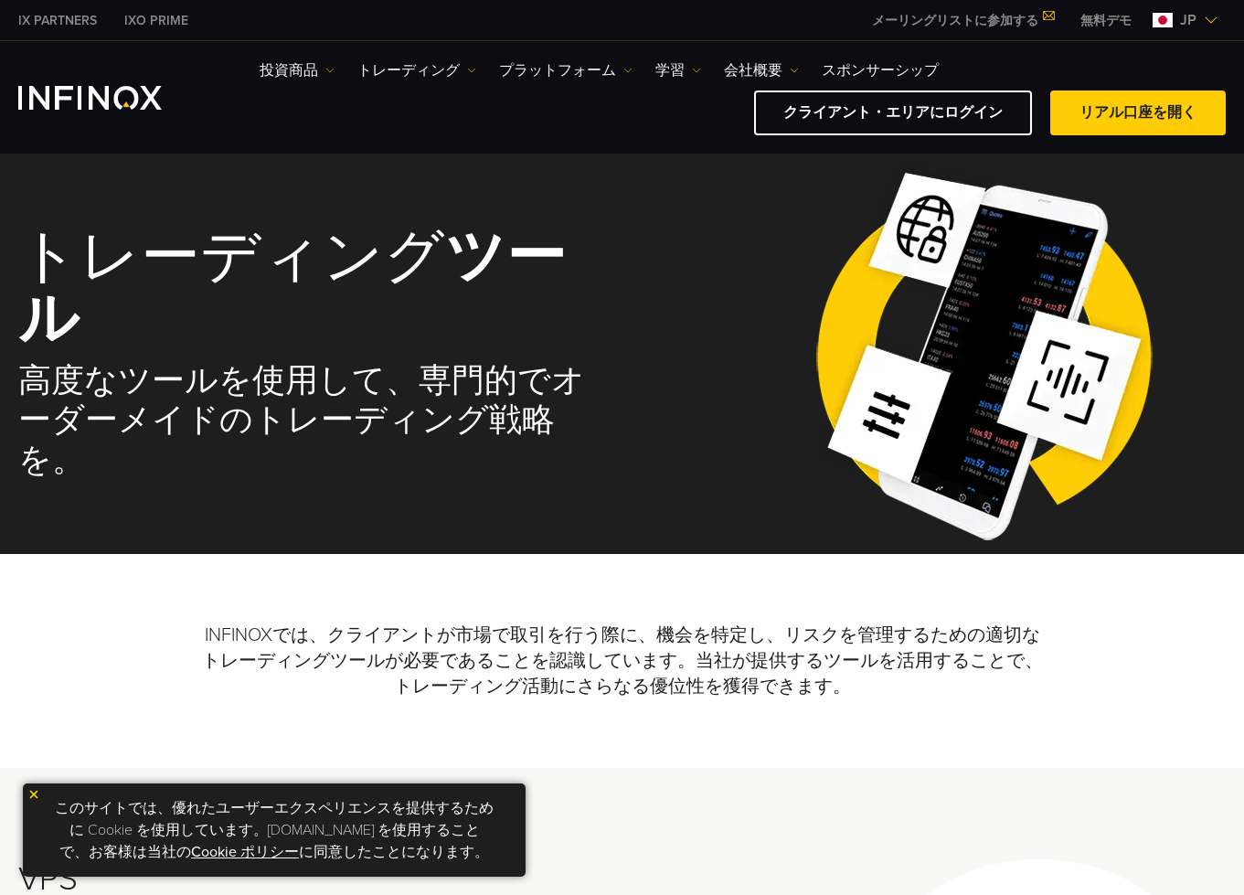
click at [1169, 8] on div "IX PARTNERS IXO PRIME メーリングリストに参加する IX Daily で取引のチャンスを逃しません。 今すぐ参加しましょう! 利用規約 を…" at bounding box center [621, 20] width 1207 height 40
click at [1173, 21] on span "jp" at bounding box center [1187, 20] width 31 height 22
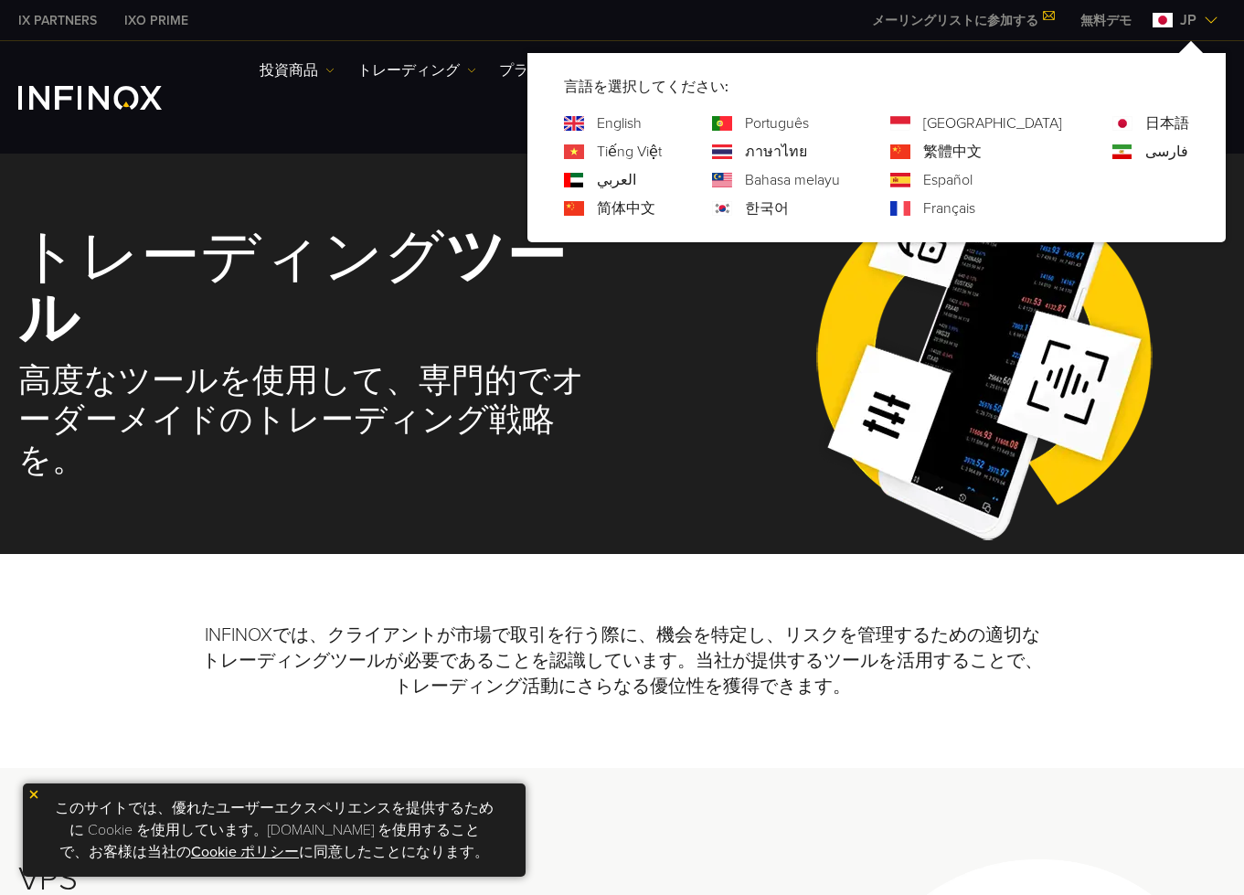
click at [1158, 149] on link "فارسی" at bounding box center [1166, 152] width 43 height 22
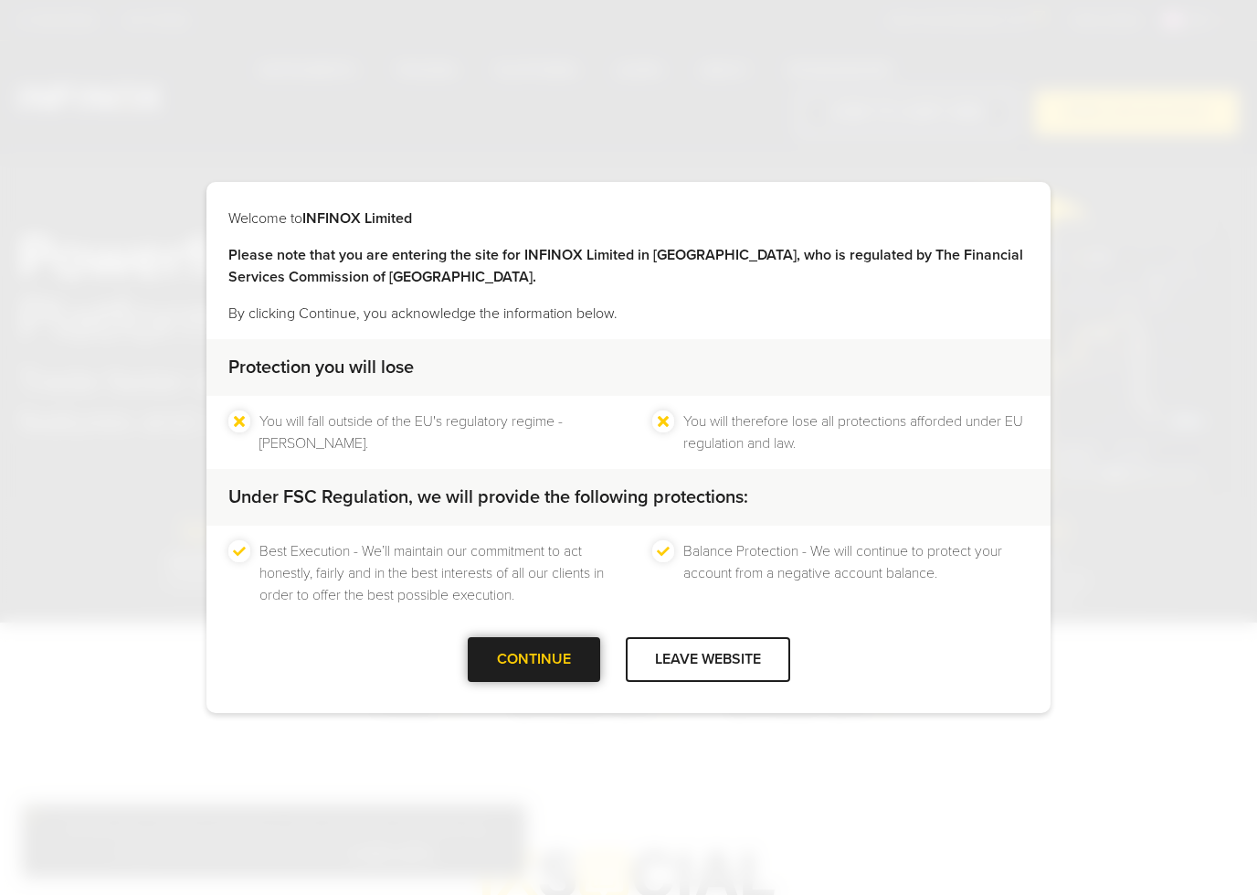
click at [551, 658] on div "CONTINUE" at bounding box center [534, 659] width 133 height 45
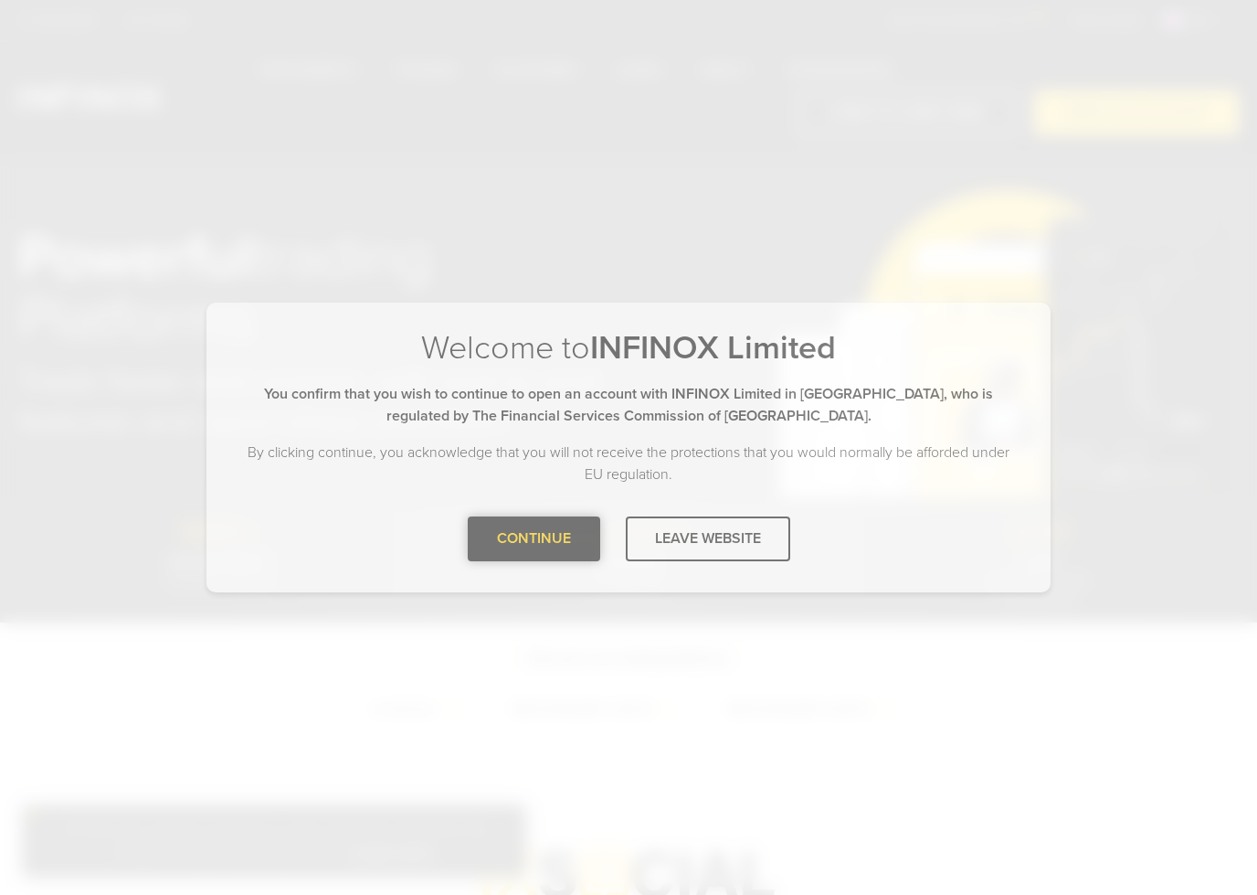
click at [534, 538] on div at bounding box center [534, 538] width 0 height 0
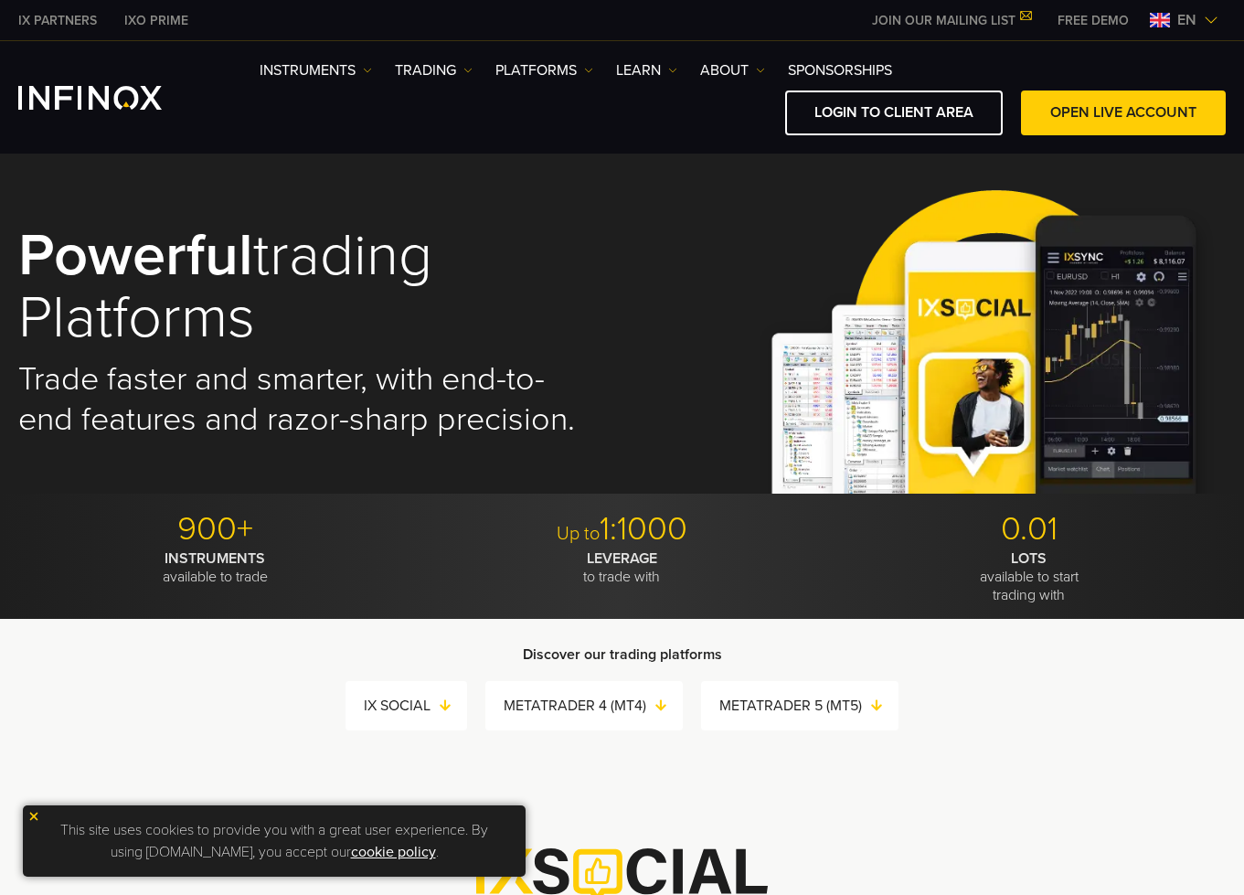
click at [1192, 29] on span "en" at bounding box center [1187, 20] width 34 height 22
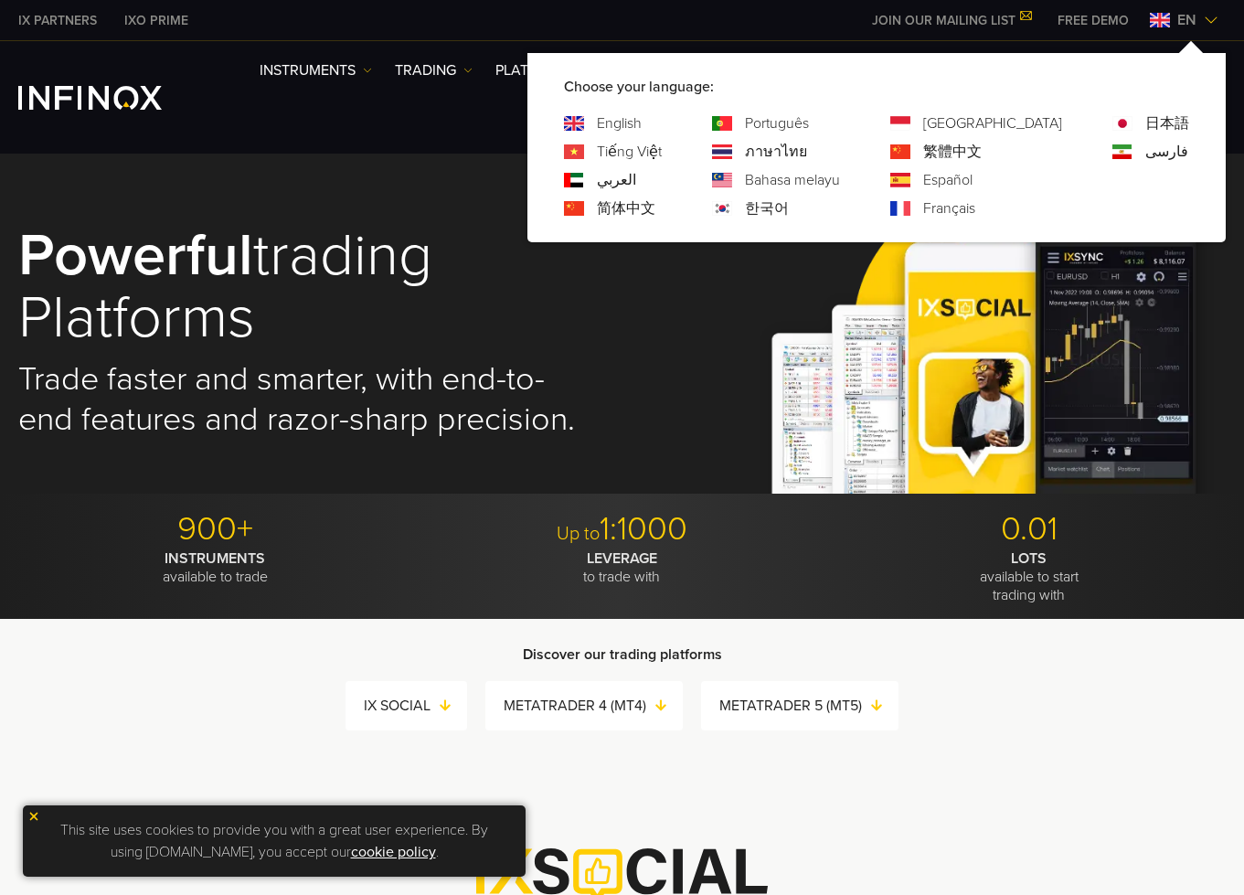
click at [809, 123] on link "Português" at bounding box center [777, 123] width 64 height 22
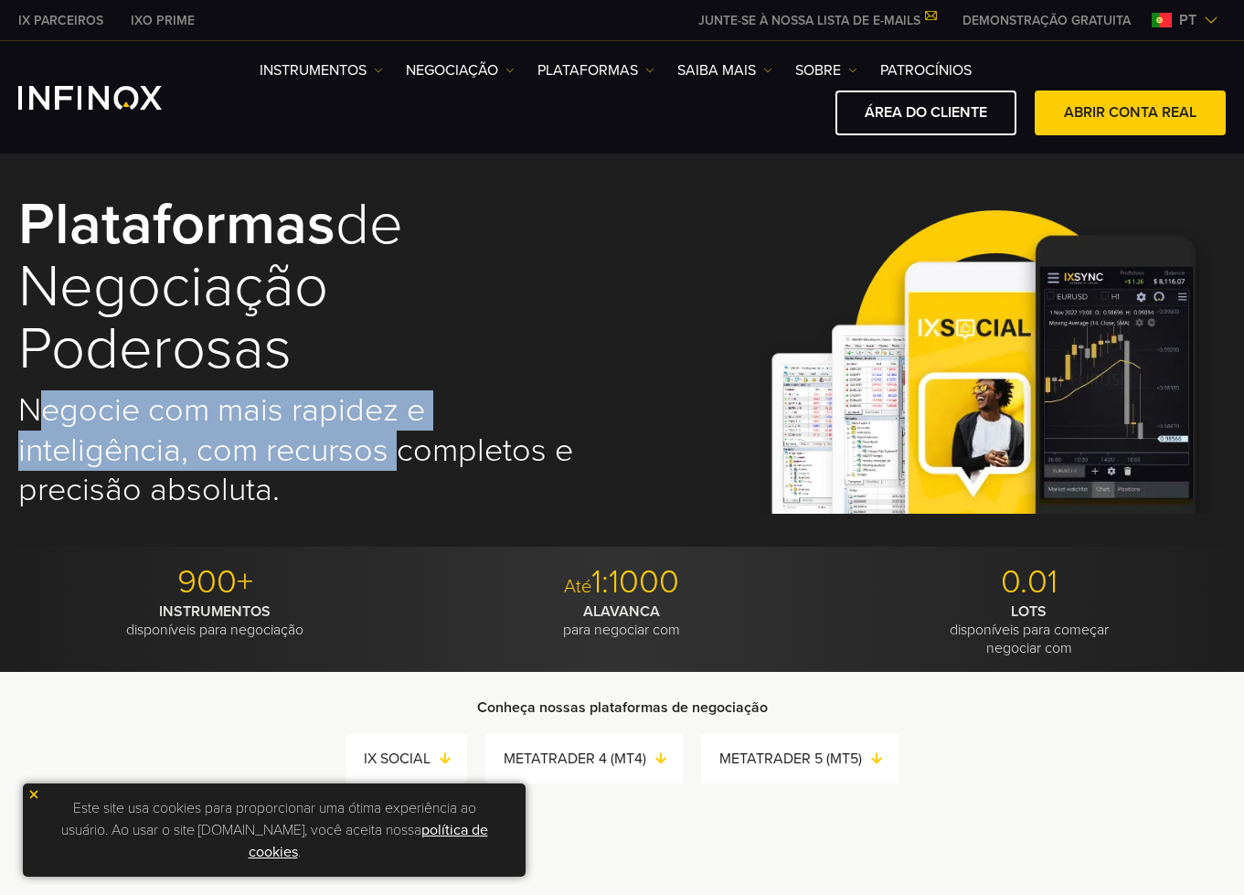
drag, startPoint x: 37, startPoint y: 409, endPoint x: 402, endPoint y: 446, distance: 367.4
click at [402, 446] on h2 "Negocie com mais rapidez e inteligência, com recursos completos e precisão abso…" at bounding box center [307, 450] width 579 height 121
drag, startPoint x: 295, startPoint y: 453, endPoint x: 294, endPoint y: 472, distance: 19.2
click at [295, 452] on h2 "Negocie com mais rapidez e inteligência, com recursos completos e precisão abso…" at bounding box center [307, 450] width 579 height 121
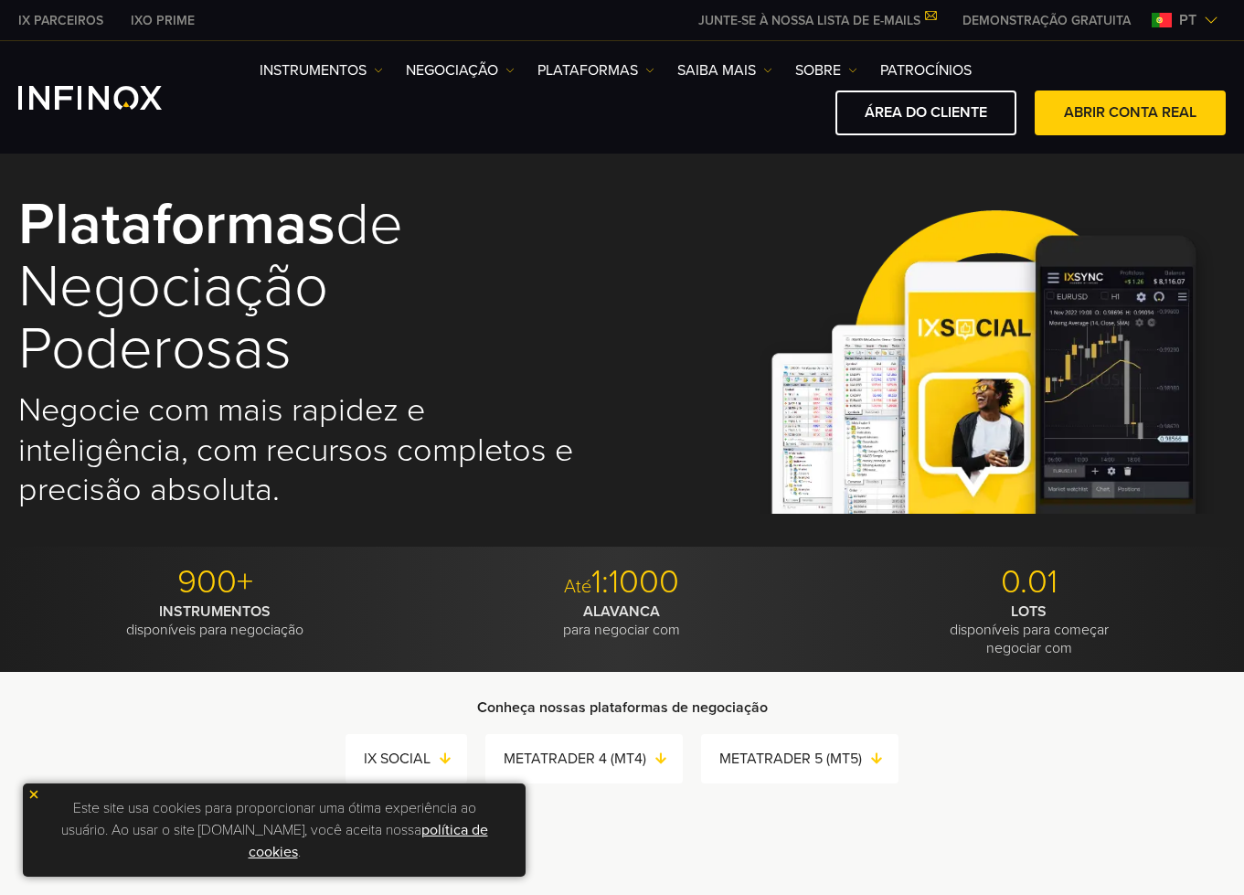
click at [294, 489] on h2 "Negocie com mais rapidez e inteligência, com recursos completos e precisão abso…" at bounding box center [307, 450] width 579 height 121
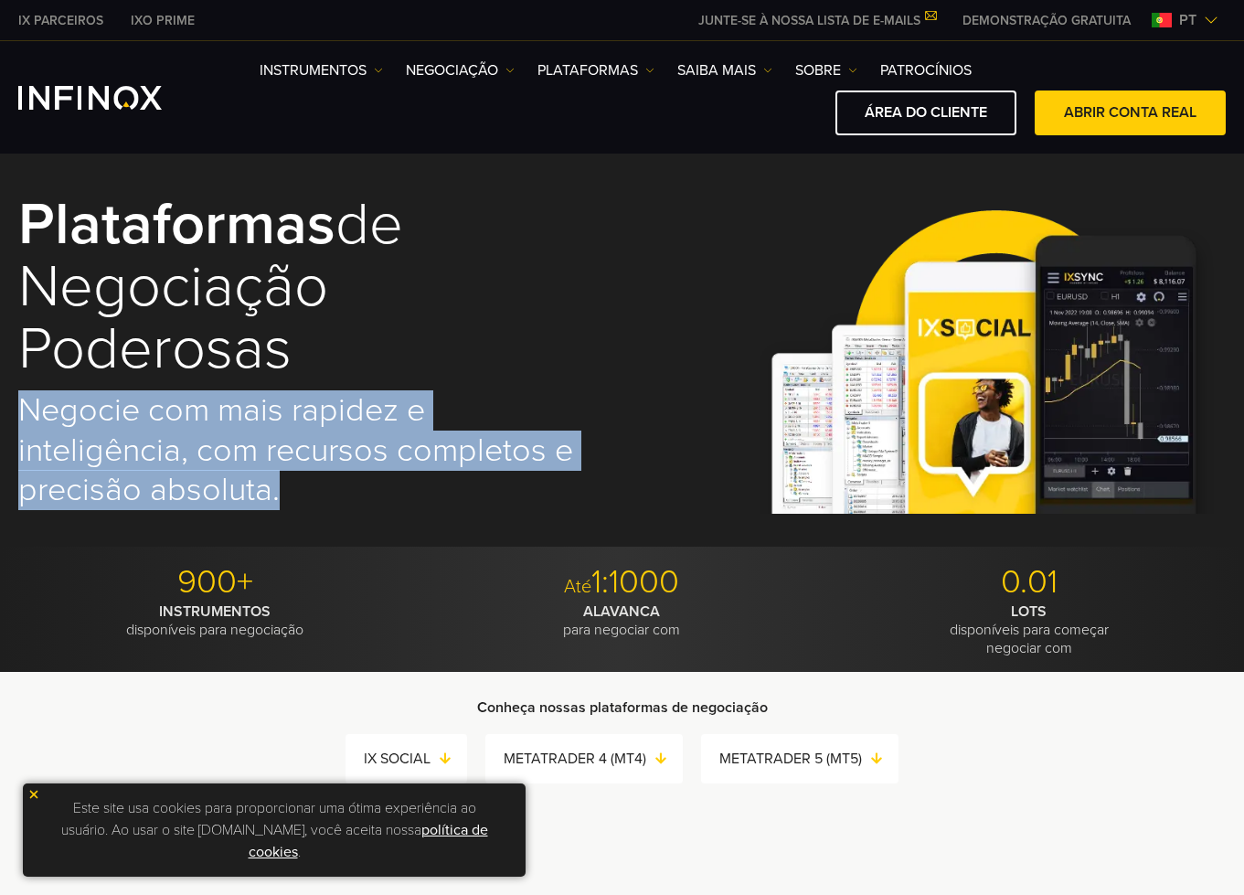
drag, startPoint x: 210, startPoint y: 479, endPoint x: 14, endPoint y: 412, distance: 207.5
click at [14, 412] on div "Plataformas de negociação poderosas Negocie com mais rapidez e inteligência, co…" at bounding box center [622, 351] width 1244 height 389
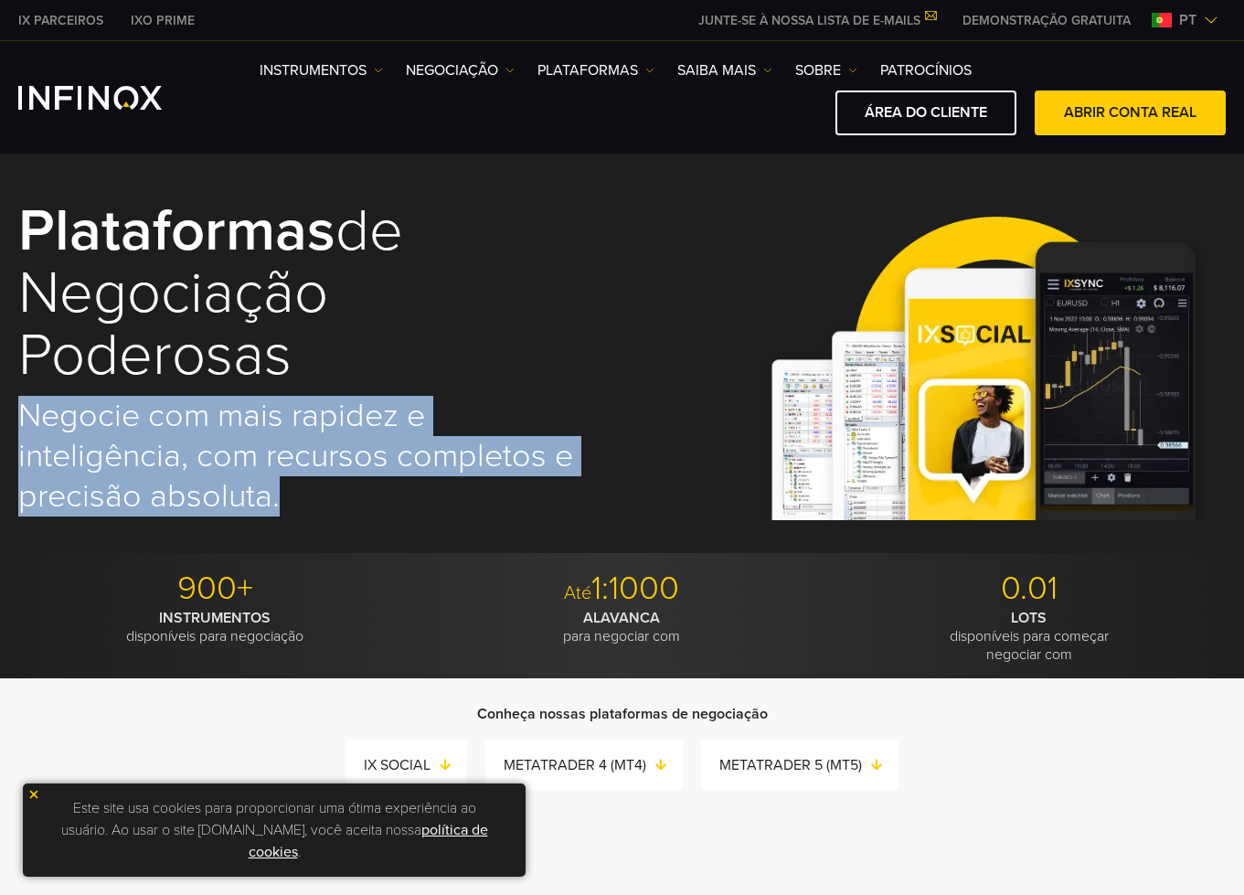
click at [1169, 25] on img at bounding box center [1161, 20] width 20 height 15
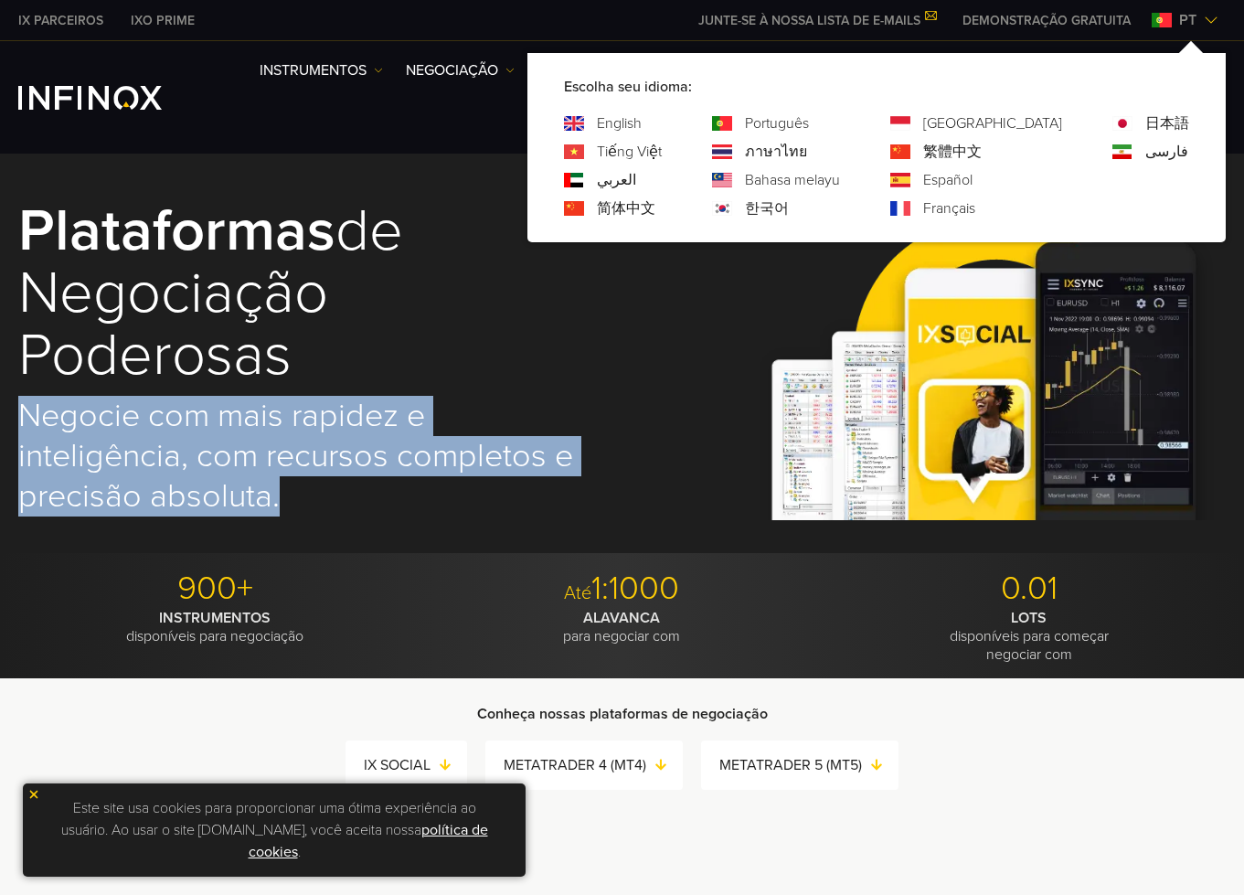
click at [662, 152] on link "Tiếng Việt" at bounding box center [629, 152] width 65 height 22
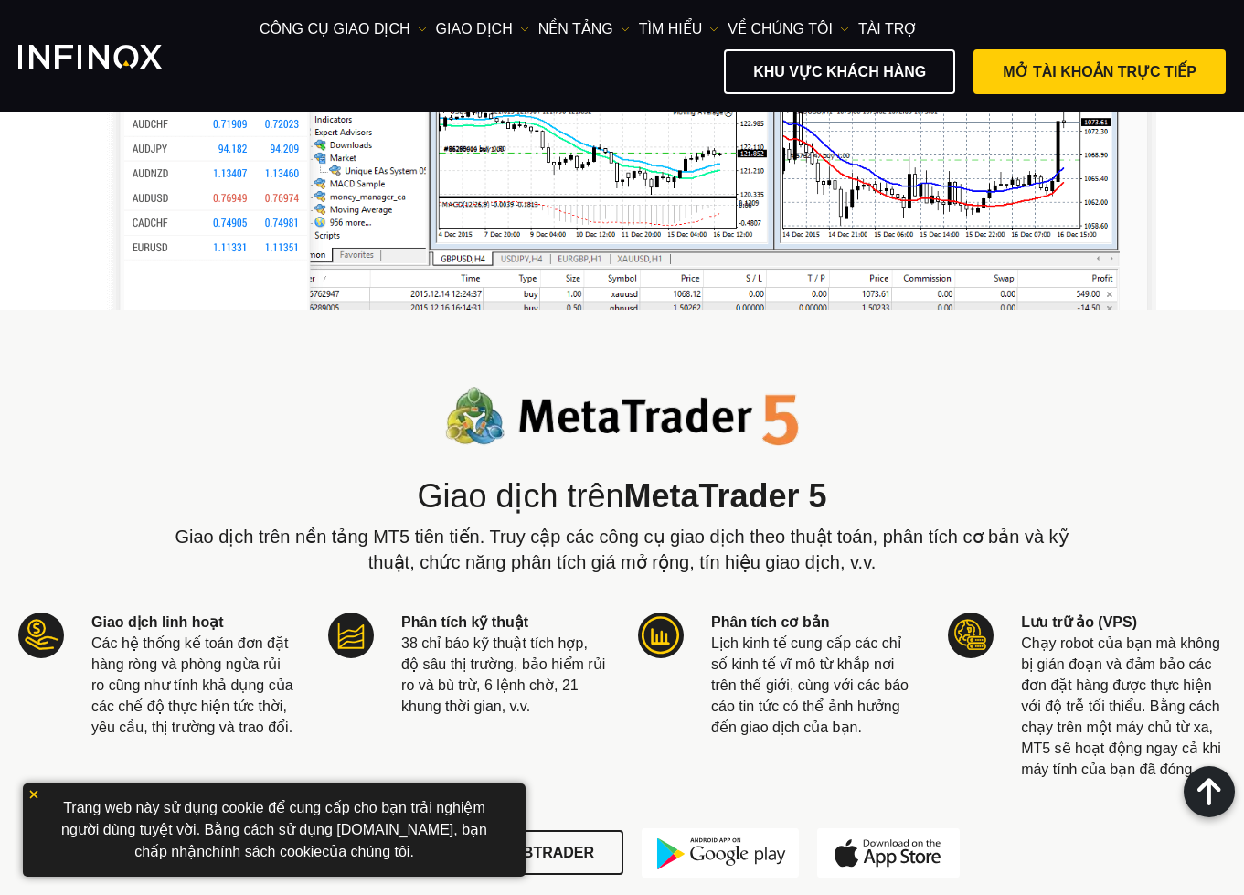
scroll to position [2193, 0]
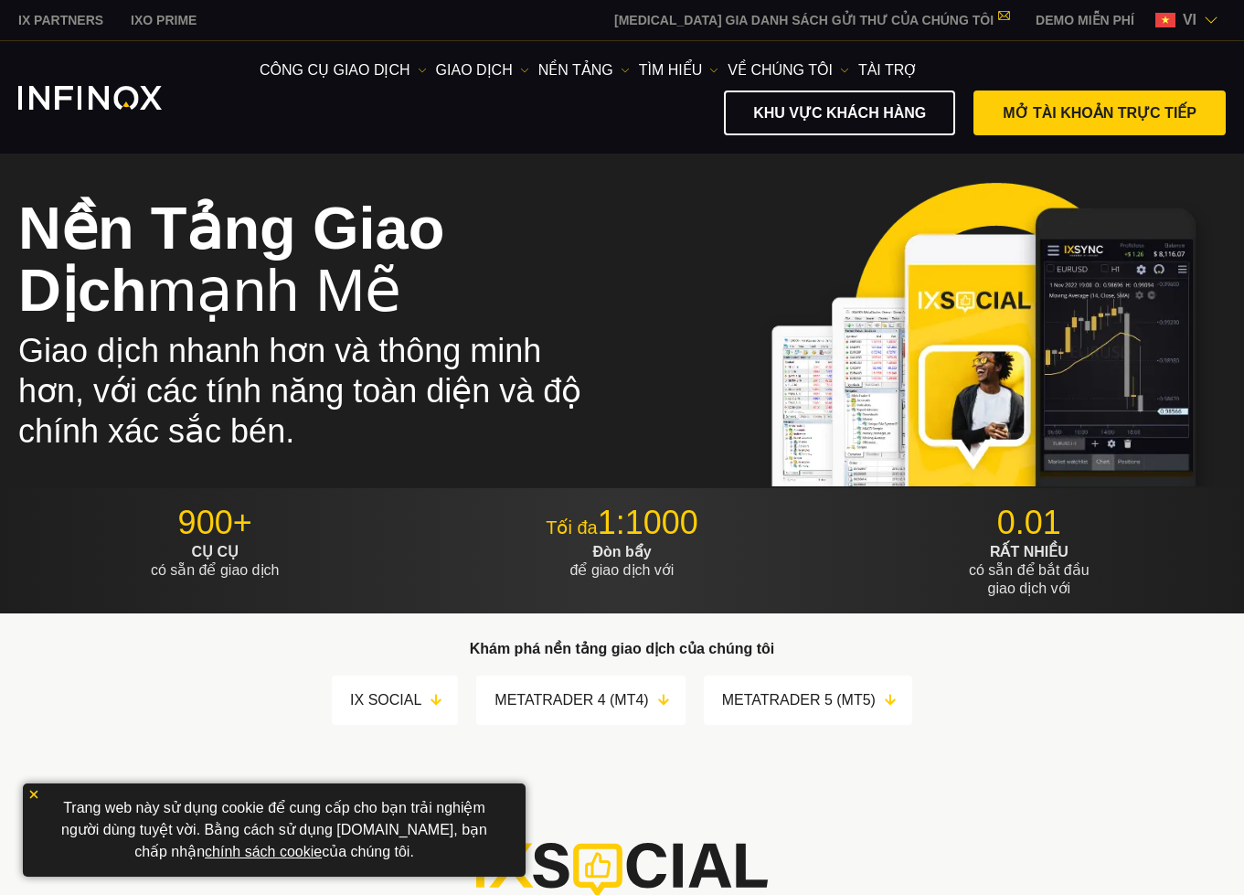
click at [1194, 27] on span "vi" at bounding box center [1189, 20] width 28 height 22
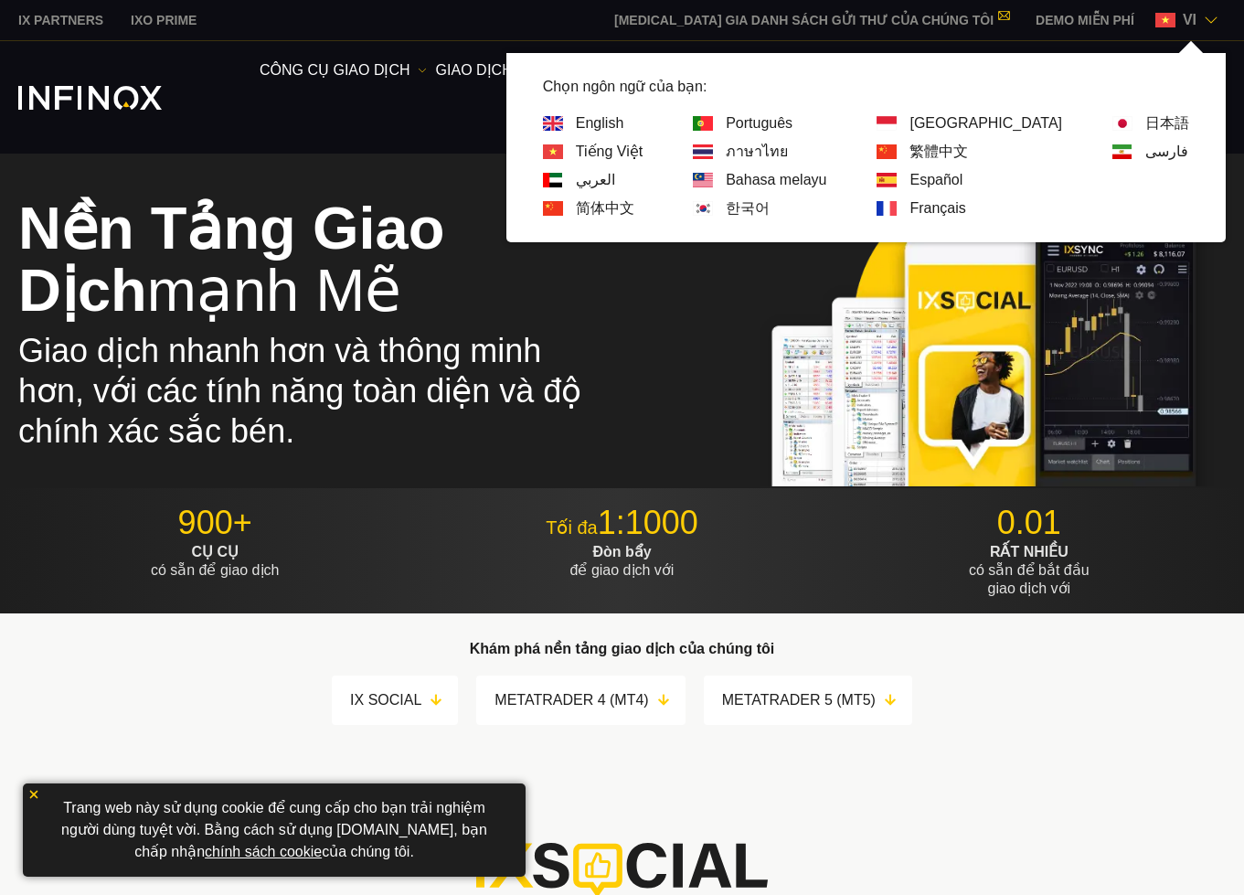
click at [769, 210] on link "한국어" at bounding box center [748, 208] width 44 height 22
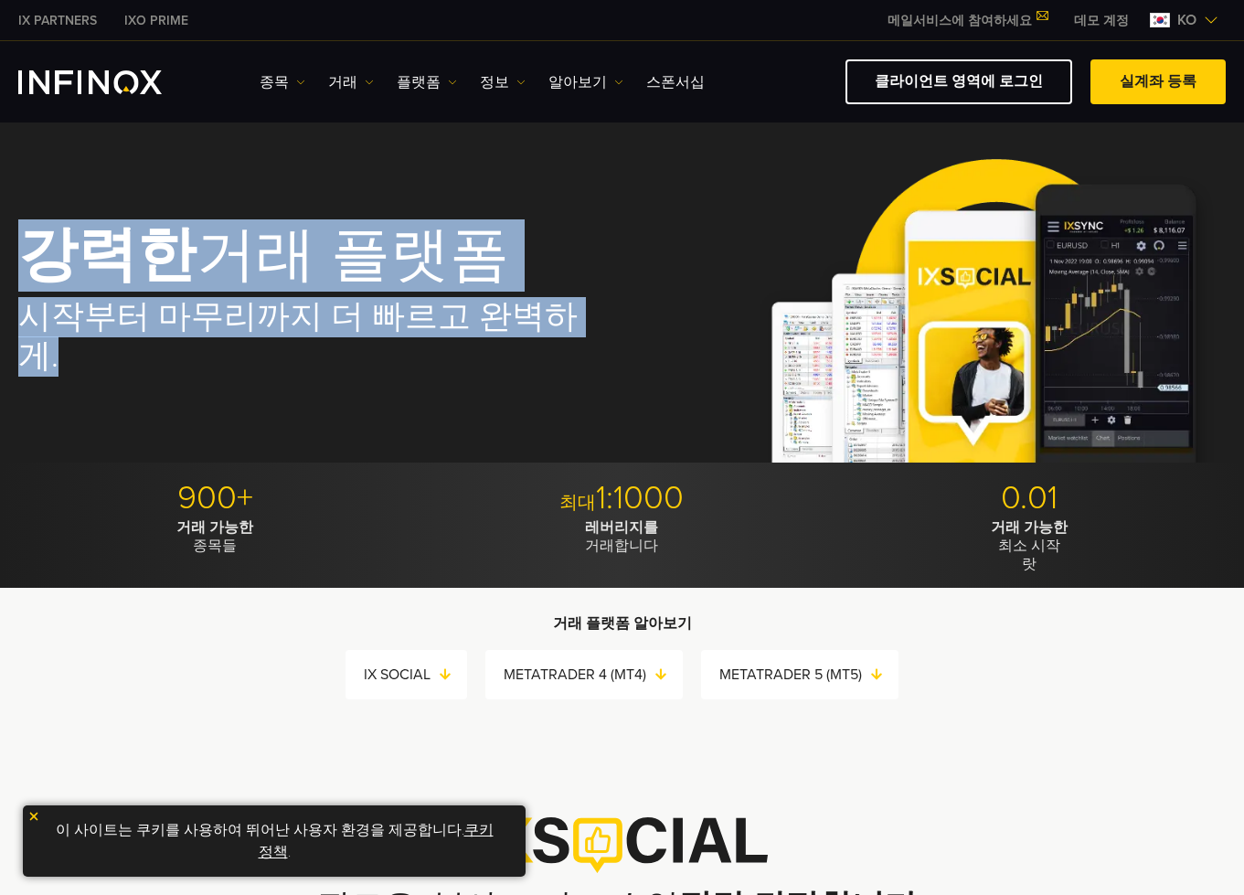
drag, startPoint x: 217, startPoint y: 261, endPoint x: 890, endPoint y: 301, distance: 673.7
click at [737, 328] on div "강력한 거래 플랫폼 시작부터 마무리까지 더 빠르고 완벽하게." at bounding box center [622, 300] width 1244 height 323
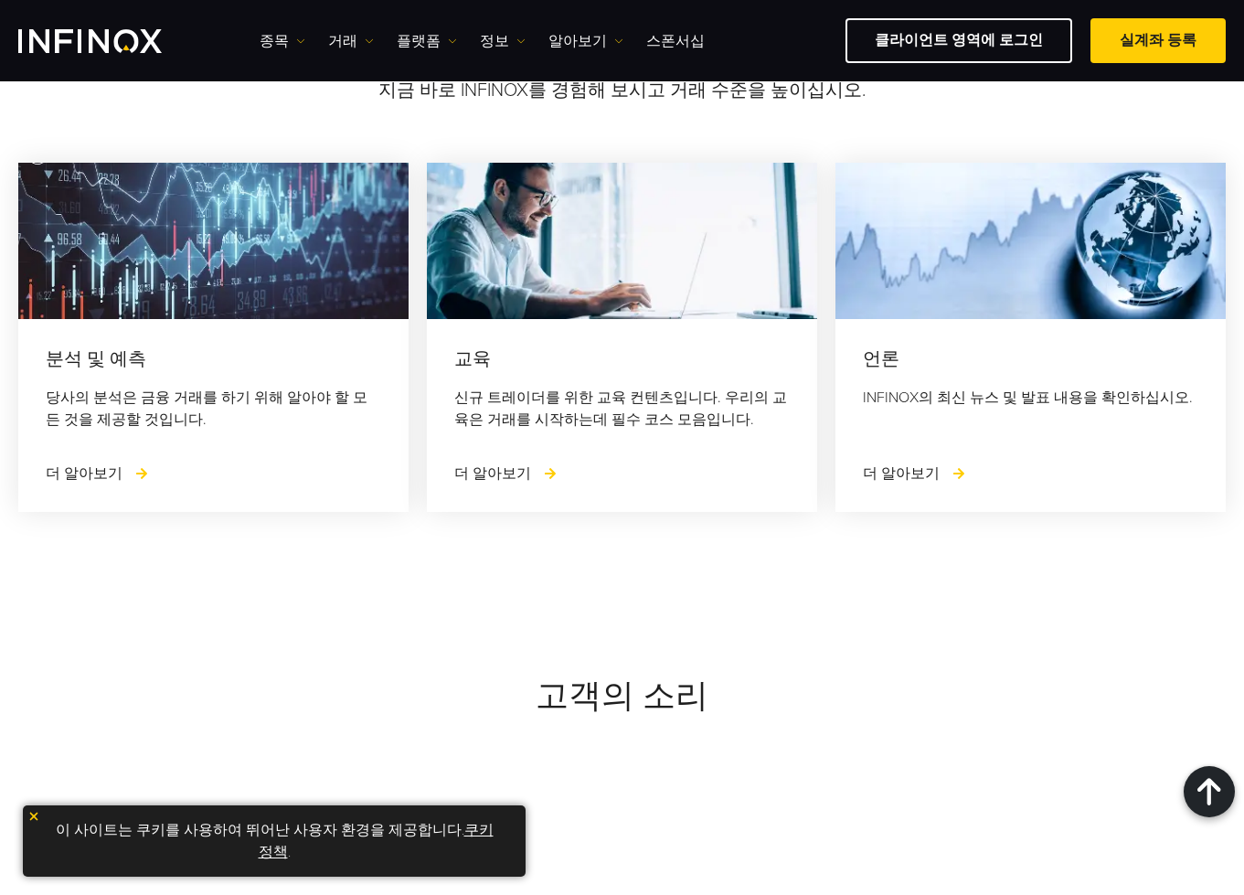
scroll to position [4855, 0]
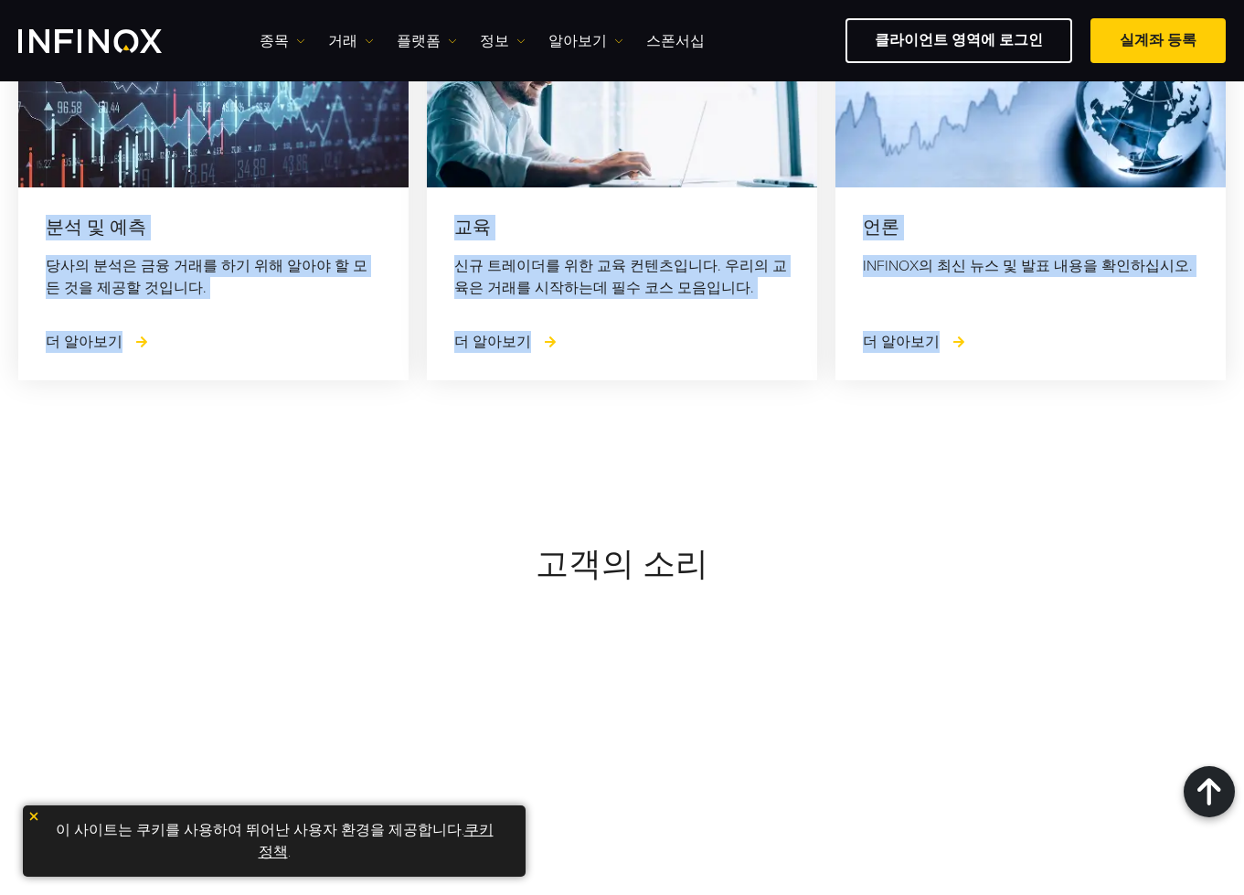
click at [1029, 355] on div "언론 INFINOX의 최신 뉴스 및 발표 내용을 확인하십시오. 더 알아보기" at bounding box center [1030, 283] width 390 height 193
copy div "lor ip dol sita conse a eli sedd. 581+ ei tem inc ut 4:0278 labor etdol 7.82 ma…"
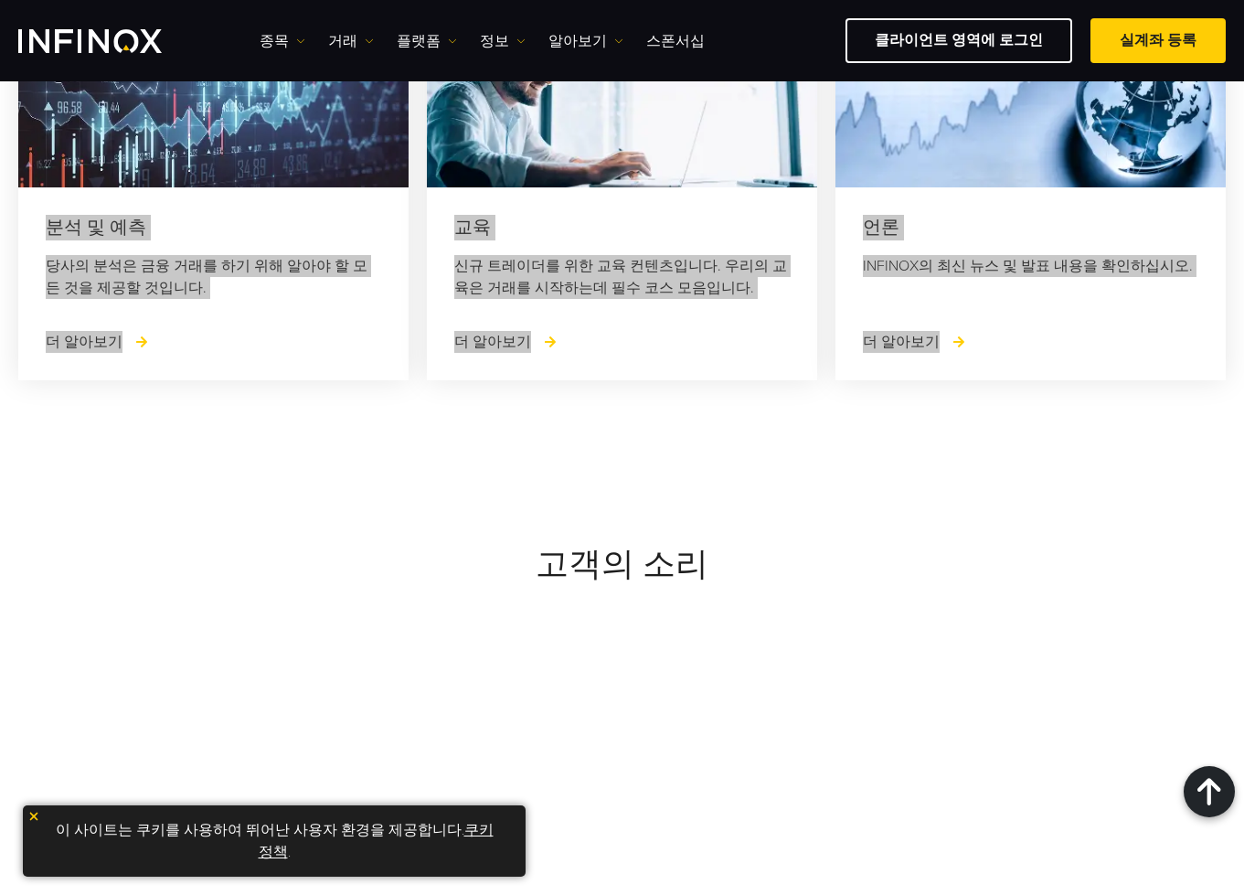
scroll to position [5212, 0]
